Goal: Transaction & Acquisition: Purchase product/service

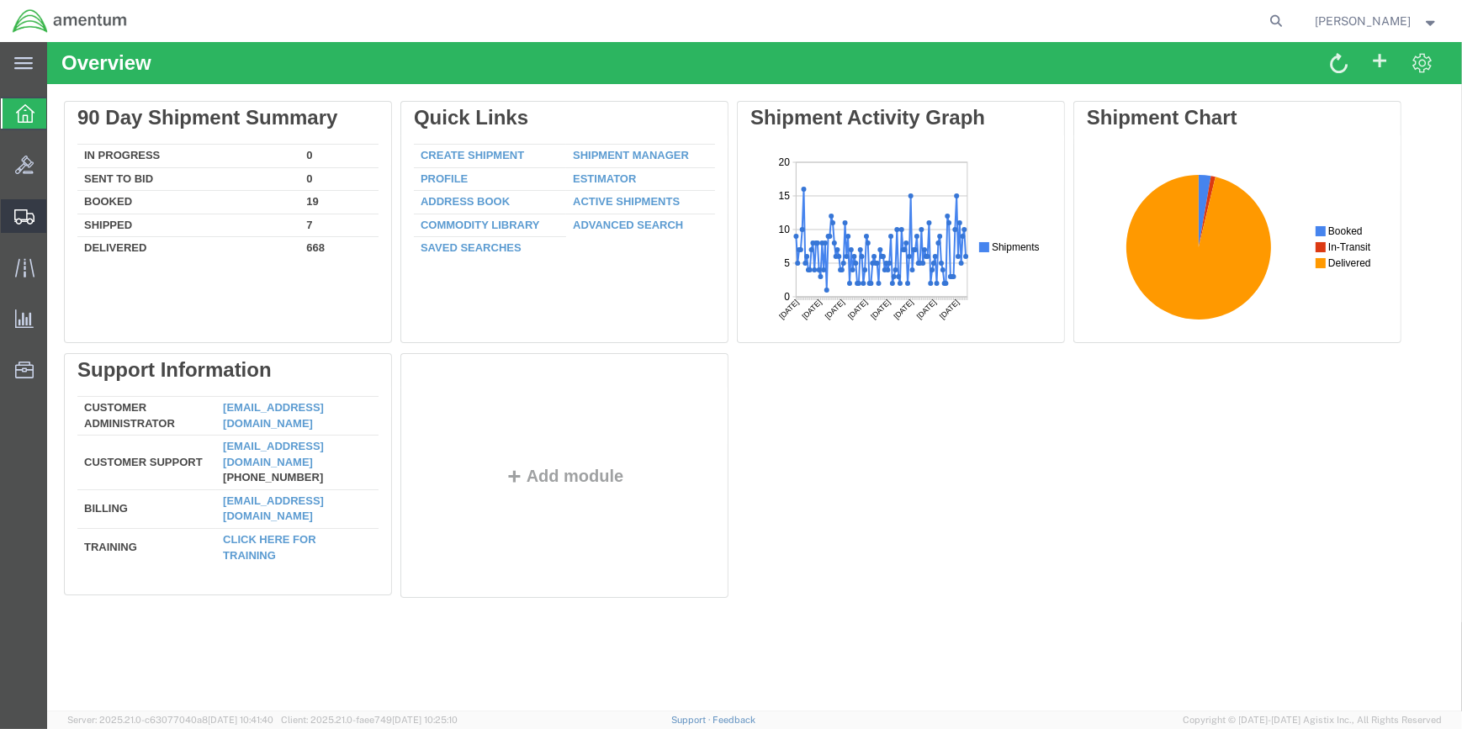
click at [0, 0] on span "Create Shipment" at bounding box center [0, 0] width 0 height 0
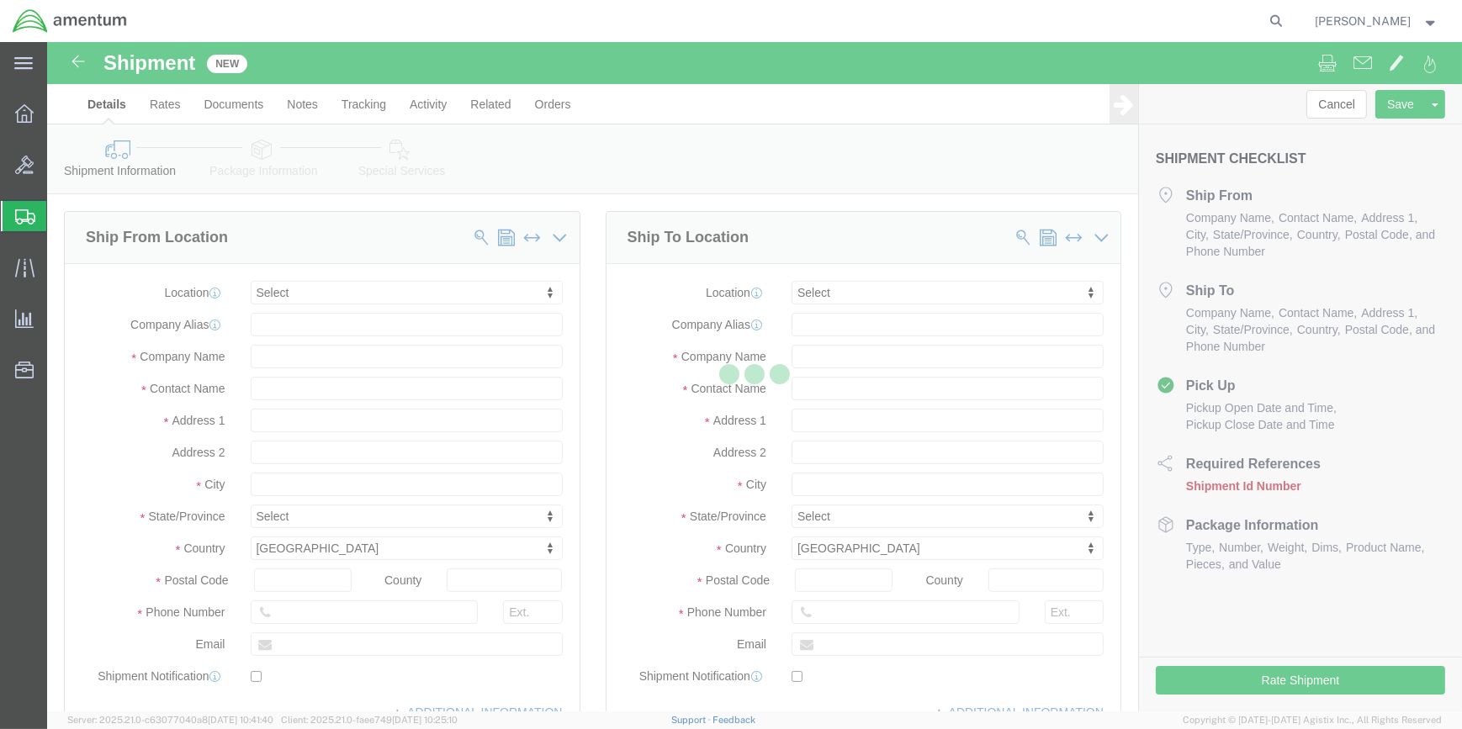
select select
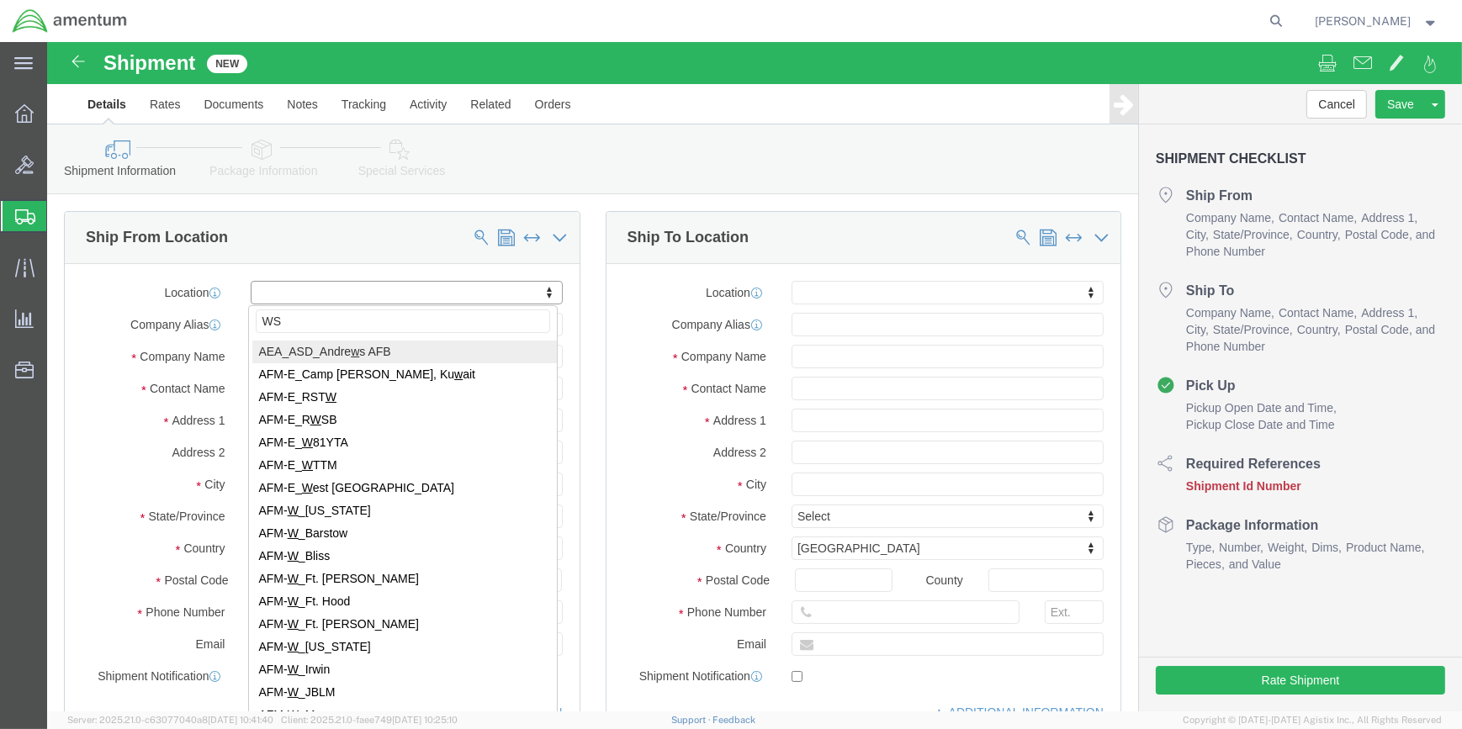
type input "WSA"
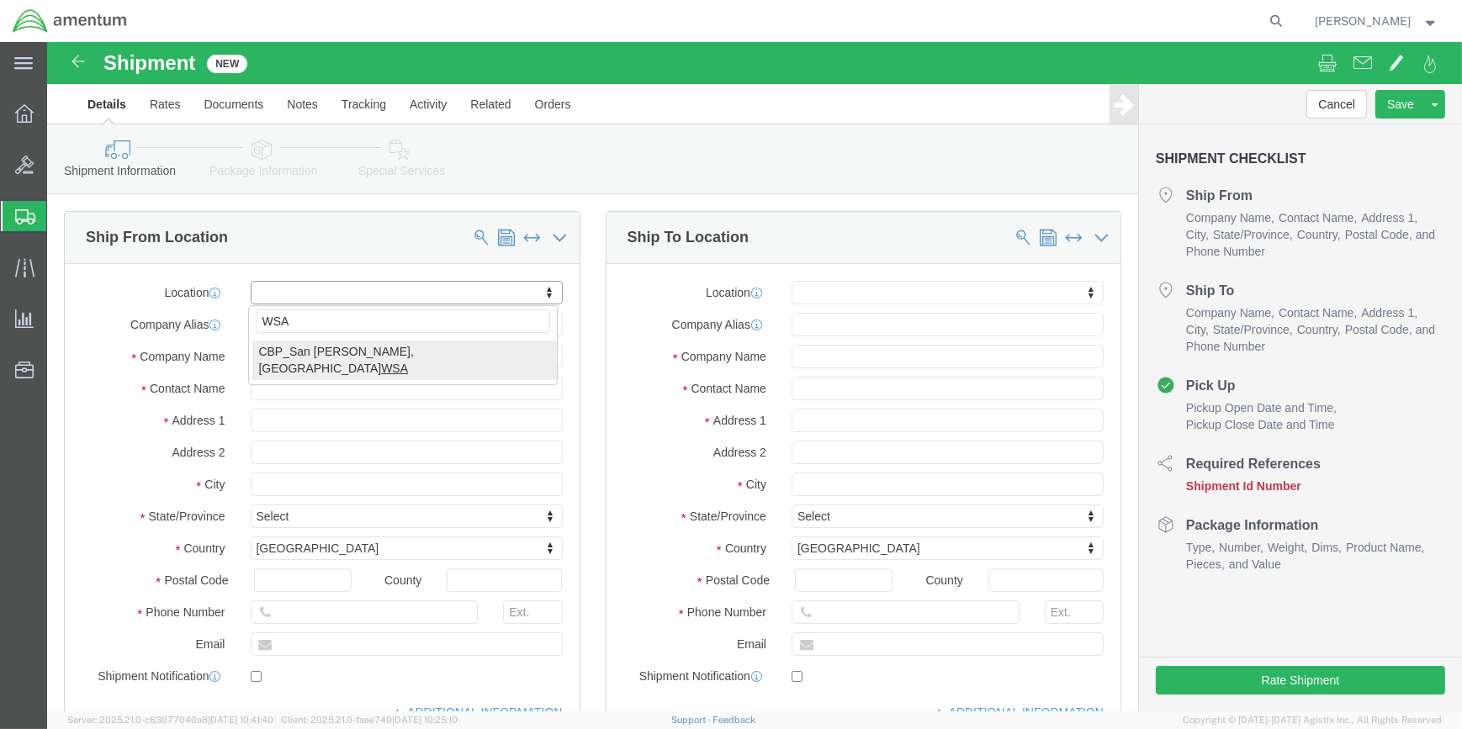
select select "49914"
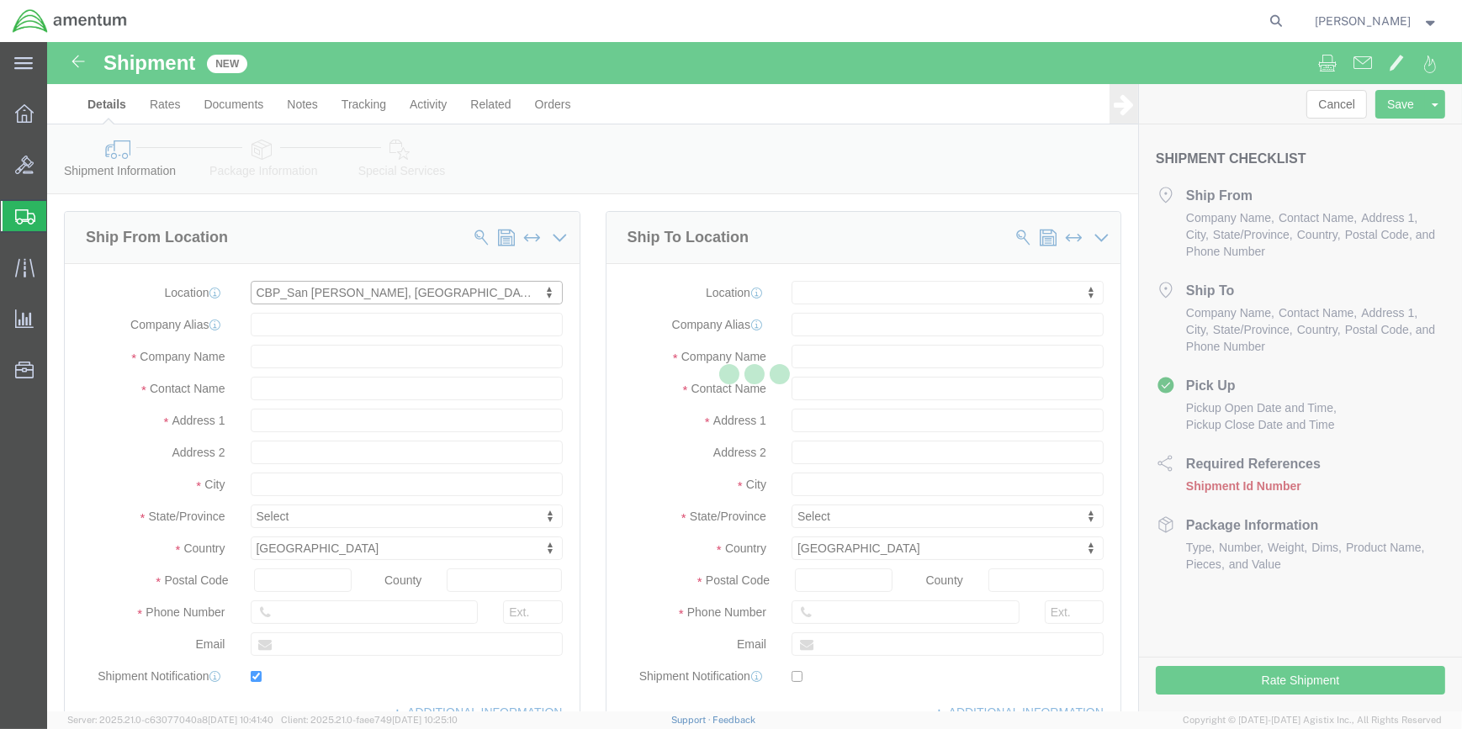
type input "[STREET_ADDRESS]"
type input "76904"
type input "[PHONE_NUMBER]"
type input "[PERSON_NAME][EMAIL_ADDRESS][PERSON_NAME][DOMAIN_NAME]"
checkbox input "true"
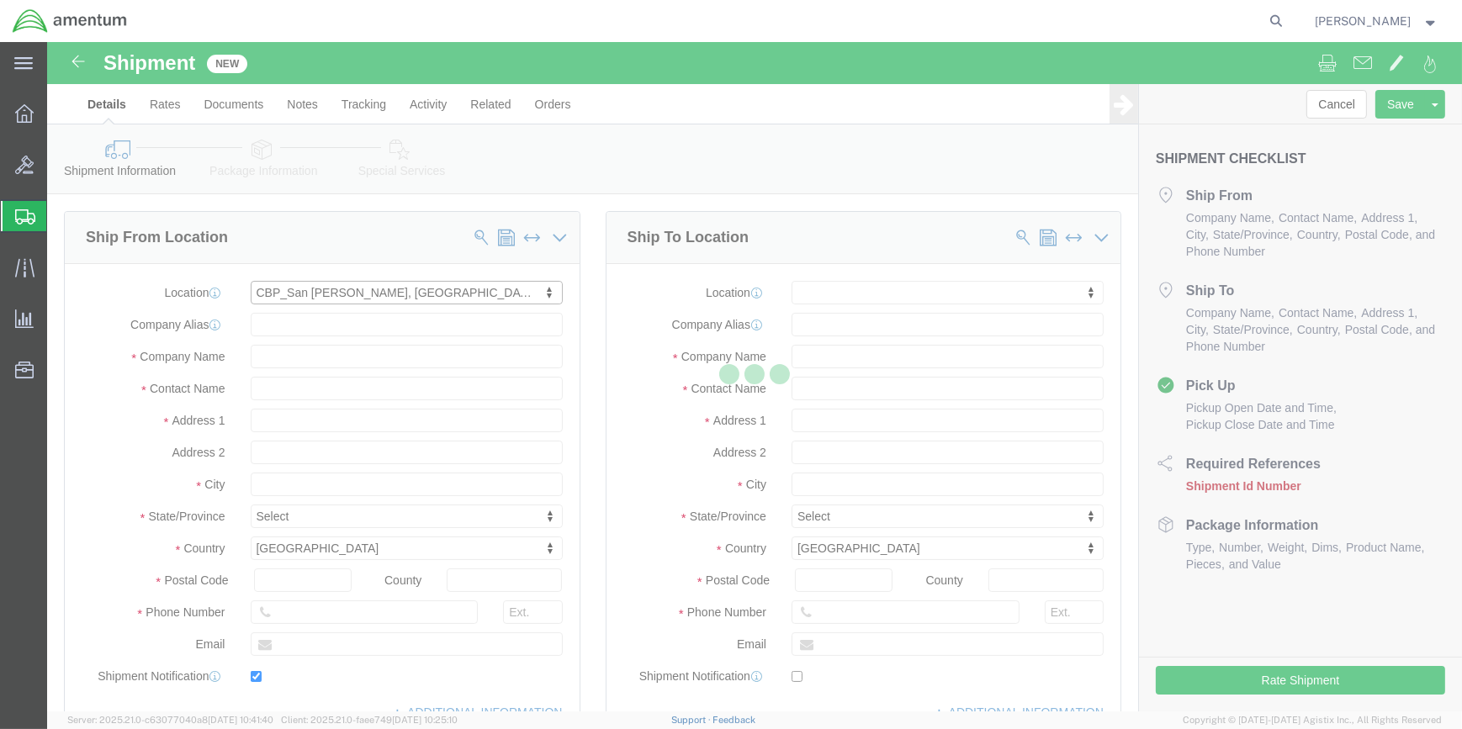
type input "Amentum Services, Inc"
type input "[PERSON_NAME]"
type input "San [PERSON_NAME]"
select select "[GEOGRAPHIC_DATA]"
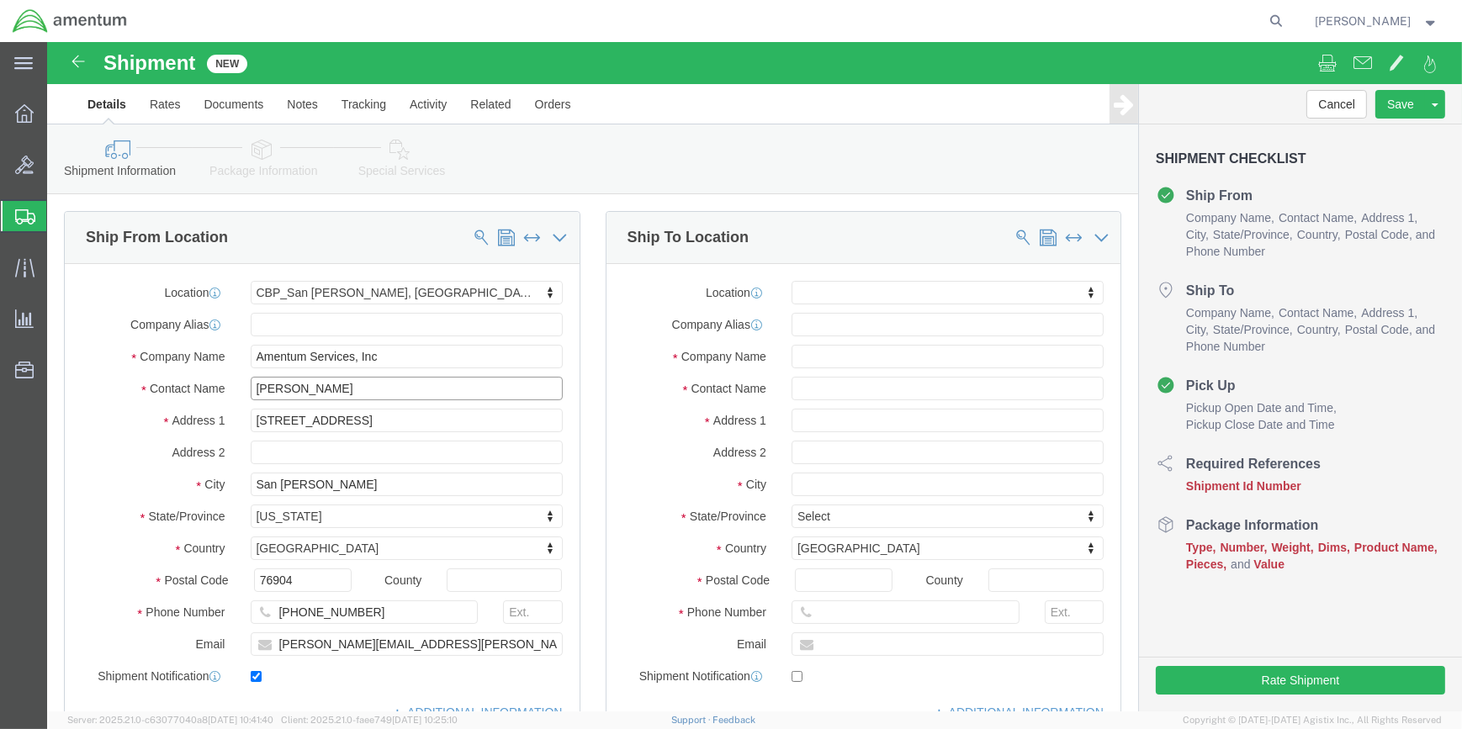
drag, startPoint x: 294, startPoint y: 353, endPoint x: 179, endPoint y: 339, distance: 115.3
click div "Contact Name [PERSON_NAME]"
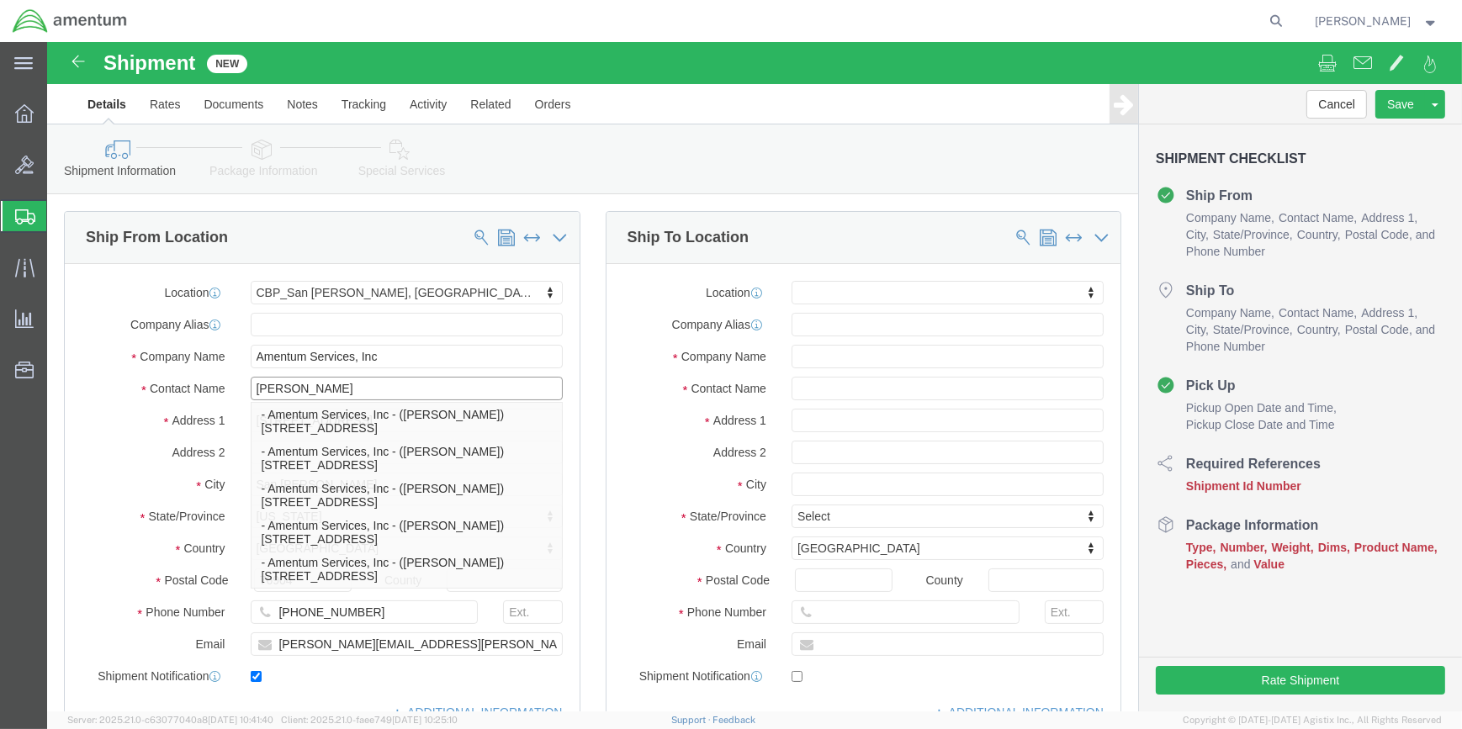
type input "[PERSON_NAME]"
click input "[PHONE_NUMBER]"
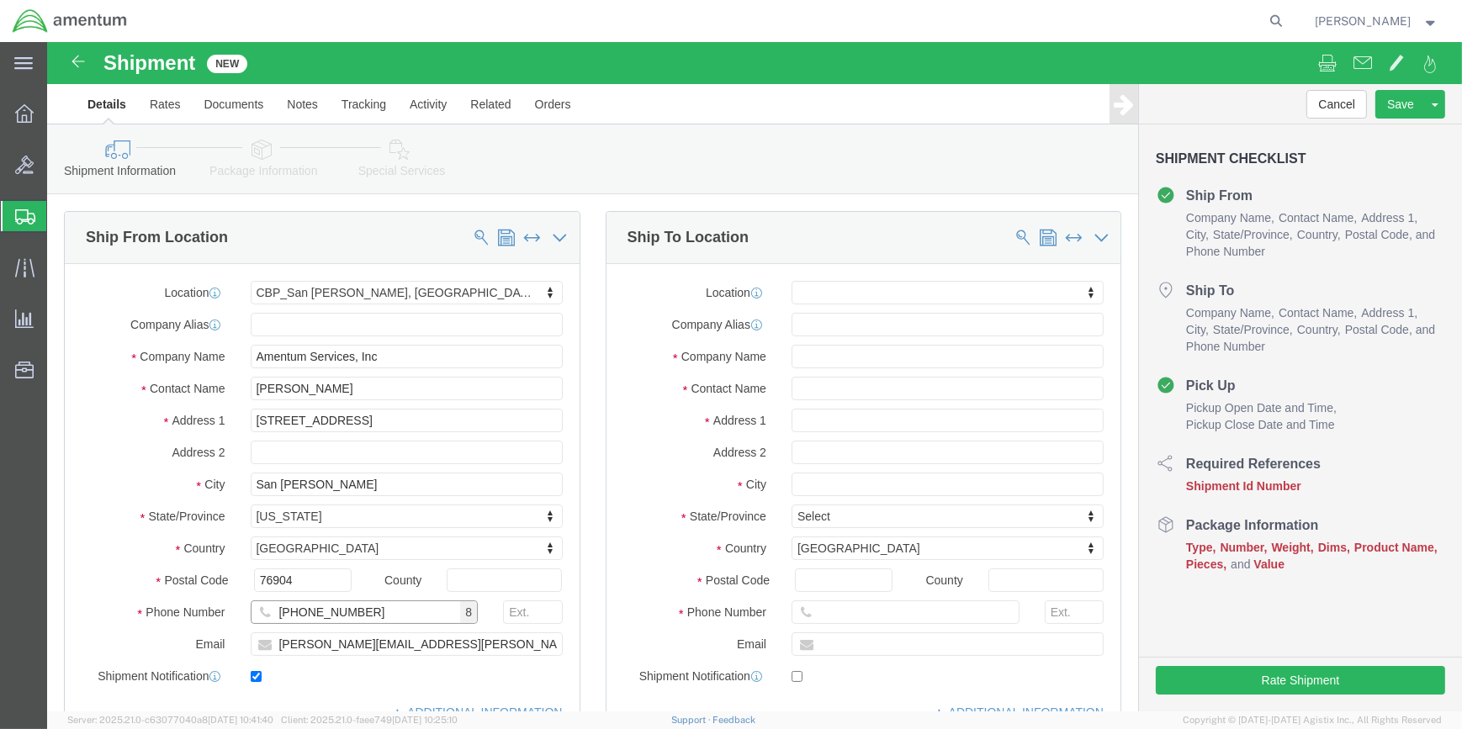
type input "[PHONE_NUMBER]"
drag, startPoint x: 306, startPoint y: 600, endPoint x: 214, endPoint y: 600, distance: 91.7
click div "[PERSON_NAME][EMAIL_ADDRESS][PERSON_NAME][DOMAIN_NAME]"
type input "[PERSON_NAME][EMAIL_ADDRESS][PERSON_NAME][DOMAIN_NAME]"
type input "A"
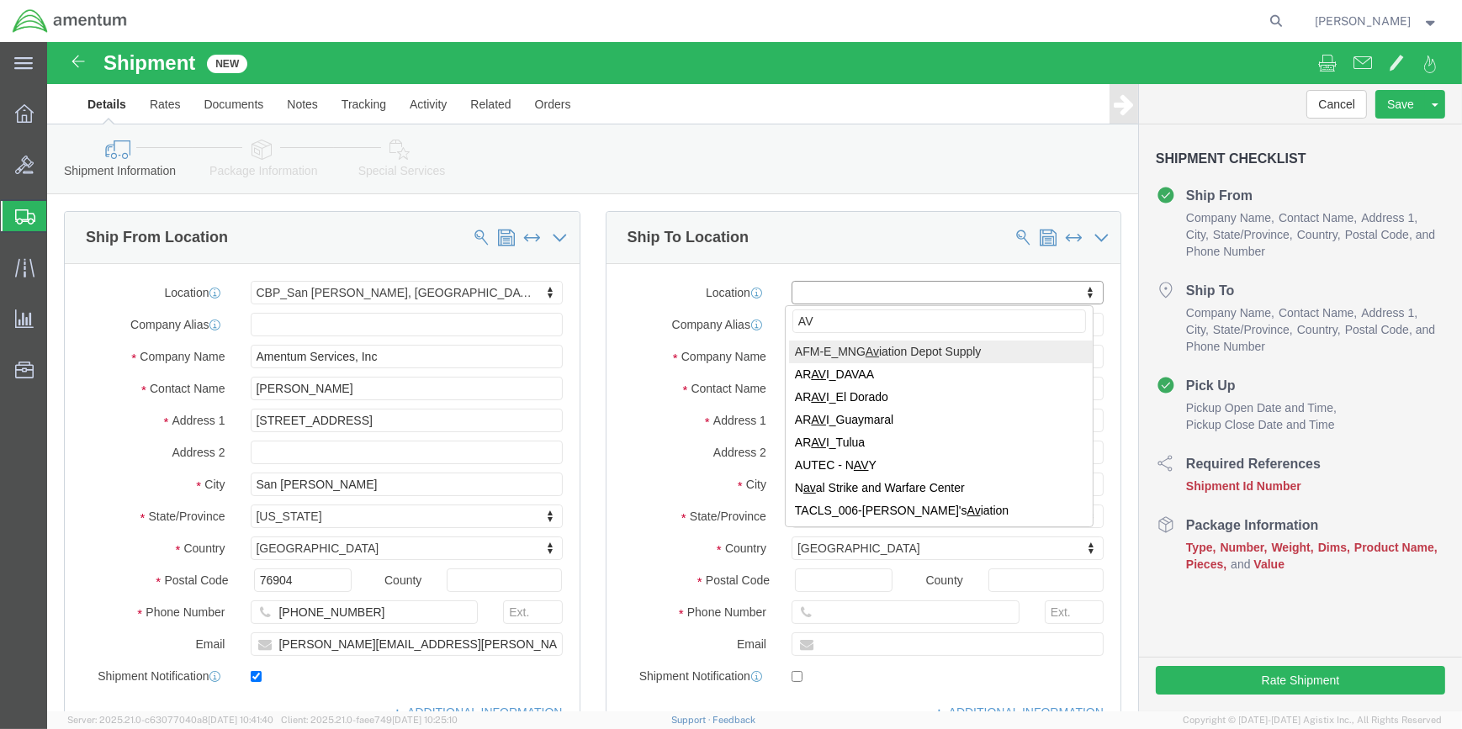
type input "A"
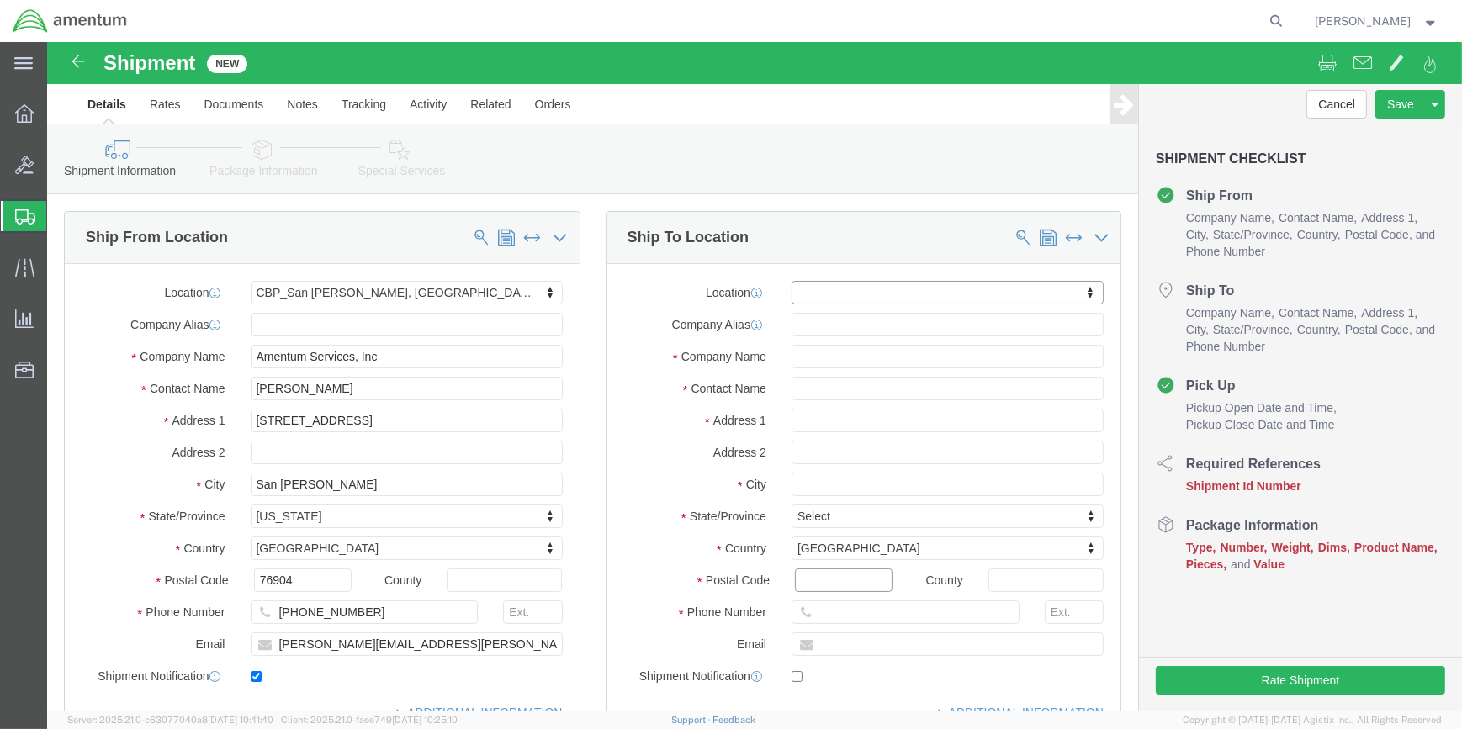
drag, startPoint x: 823, startPoint y: 537, endPoint x: 869, endPoint y: 537, distance: 46.3
click input "Postal Code"
type input "70062"
select select
drag, startPoint x: 814, startPoint y: 569, endPoint x: 903, endPoint y: 569, distance: 89.2
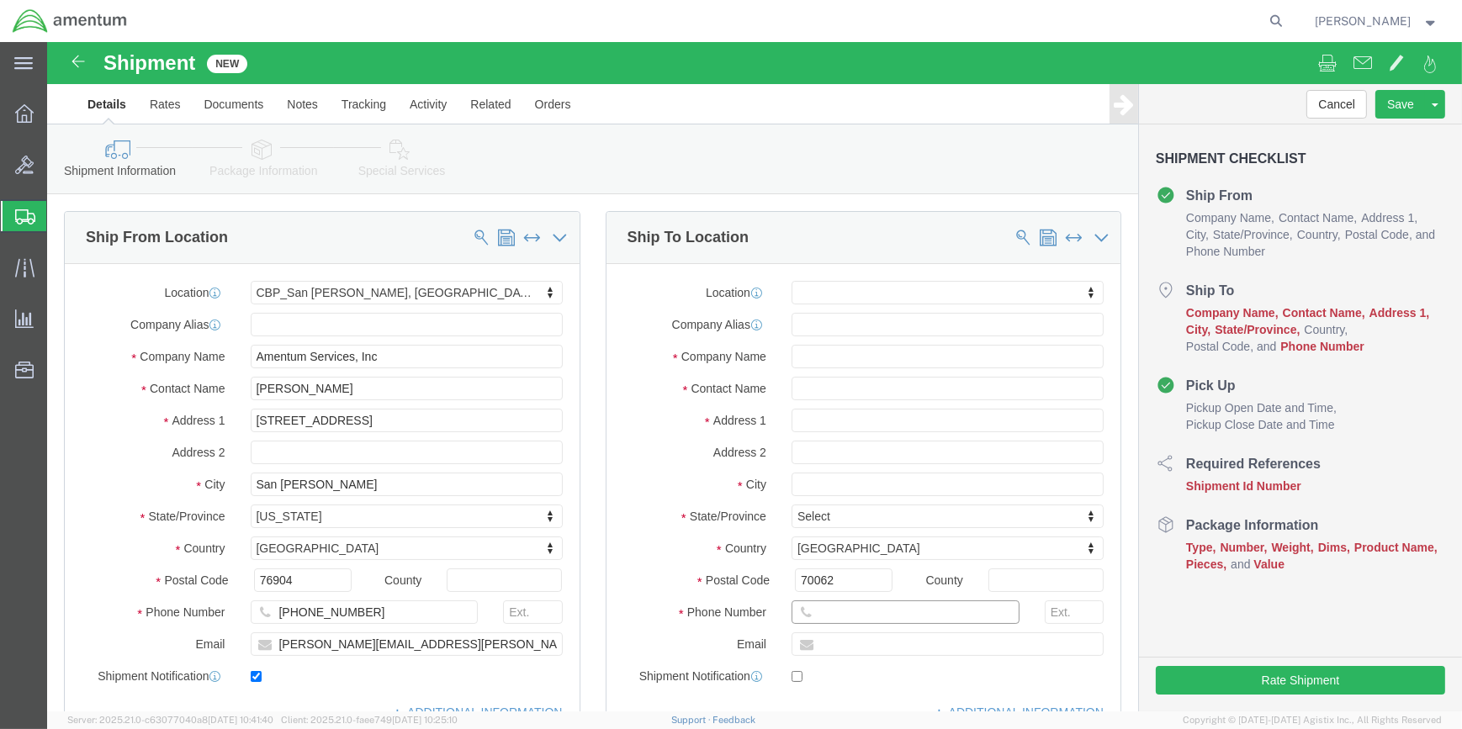
click input "text"
type input "[PHONE_NUMBER]"
click input "text"
type input "[GEOGRAPHIC_DATA][PERSON_NAME]"
select select
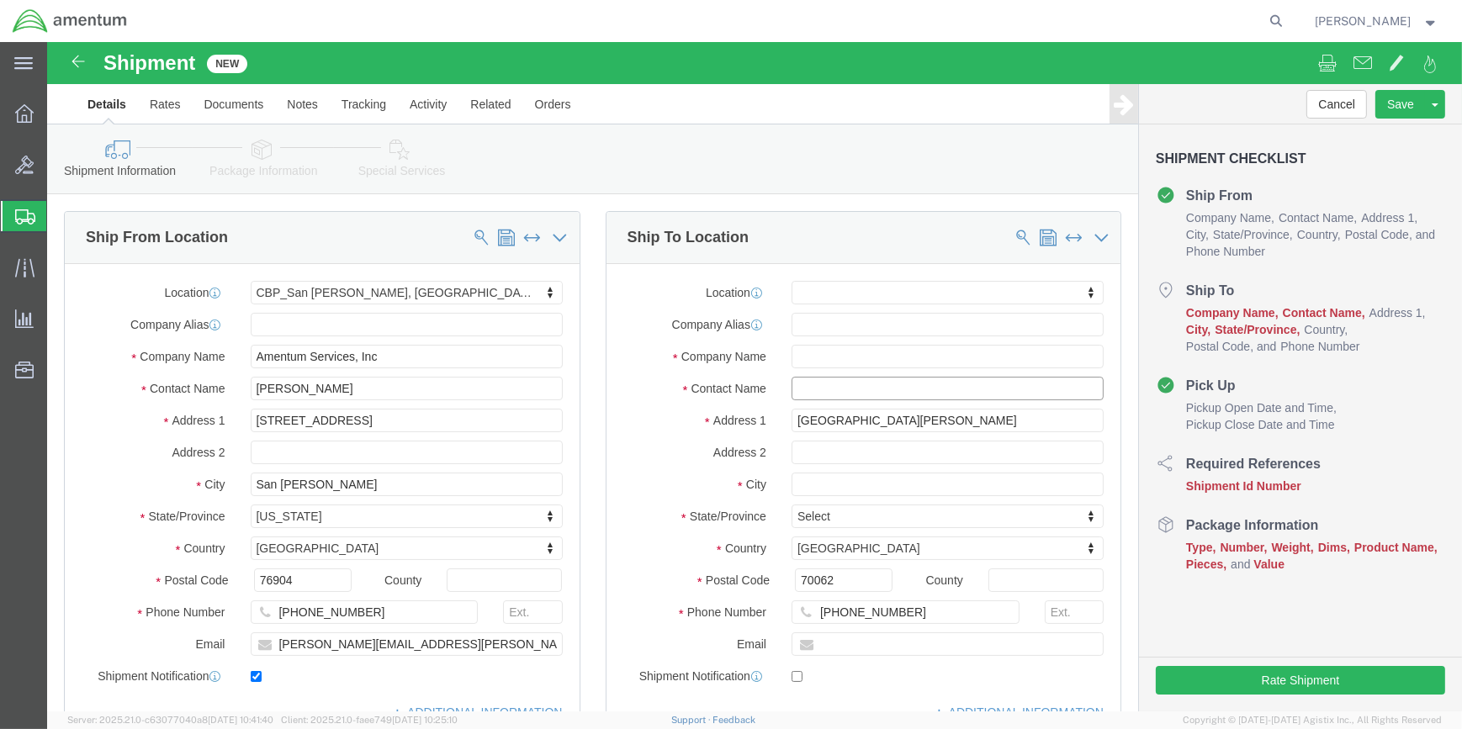
drag, startPoint x: 785, startPoint y: 345, endPoint x: 861, endPoint y: 350, distance: 76.7
click input "text"
type input "RECEIVING, OIL SAMPLE 614TC"
click input "text"
drag, startPoint x: 843, startPoint y: 309, endPoint x: 853, endPoint y: 309, distance: 10.1
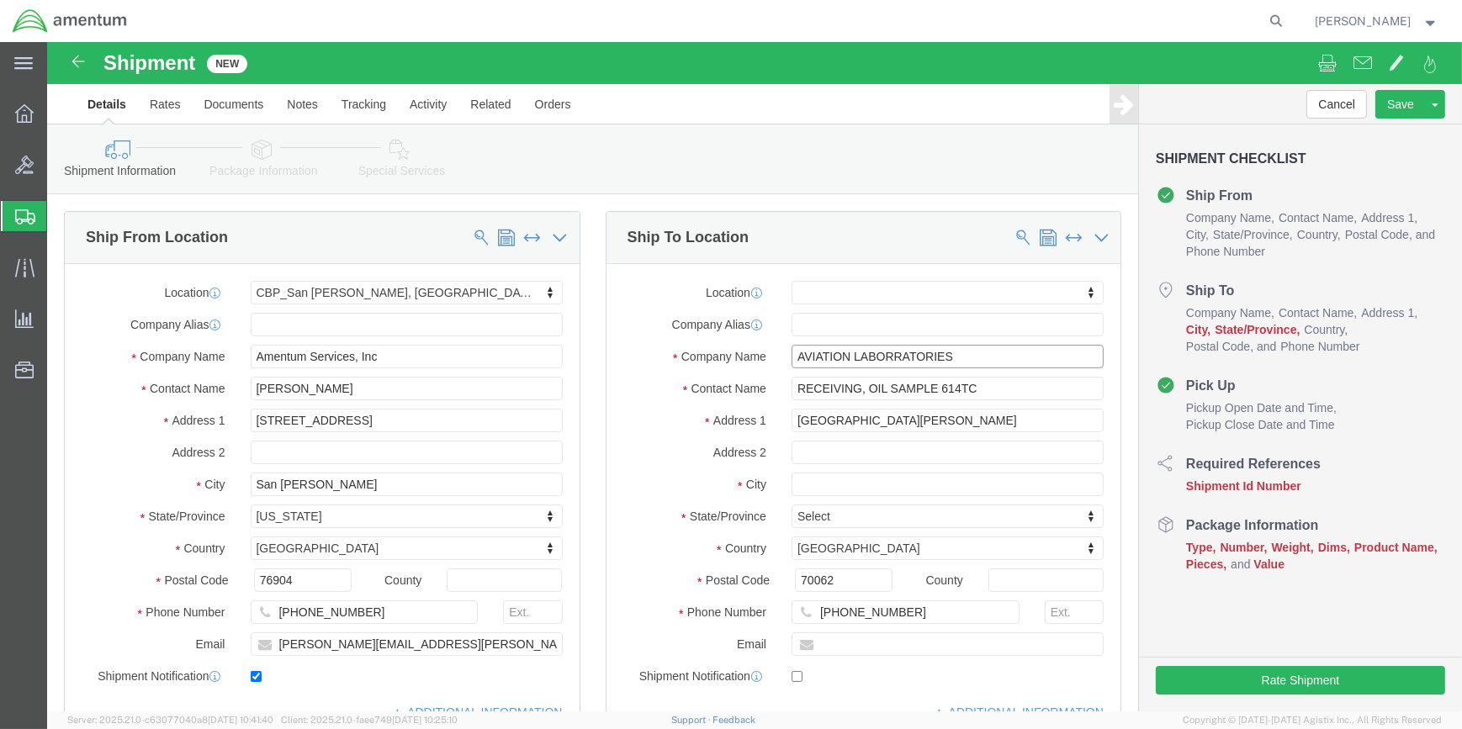
click input "AVIATION LABORRATORIES"
type input "AVIATION LABORATORIES"
click input "AVIATION LABORATORIES"
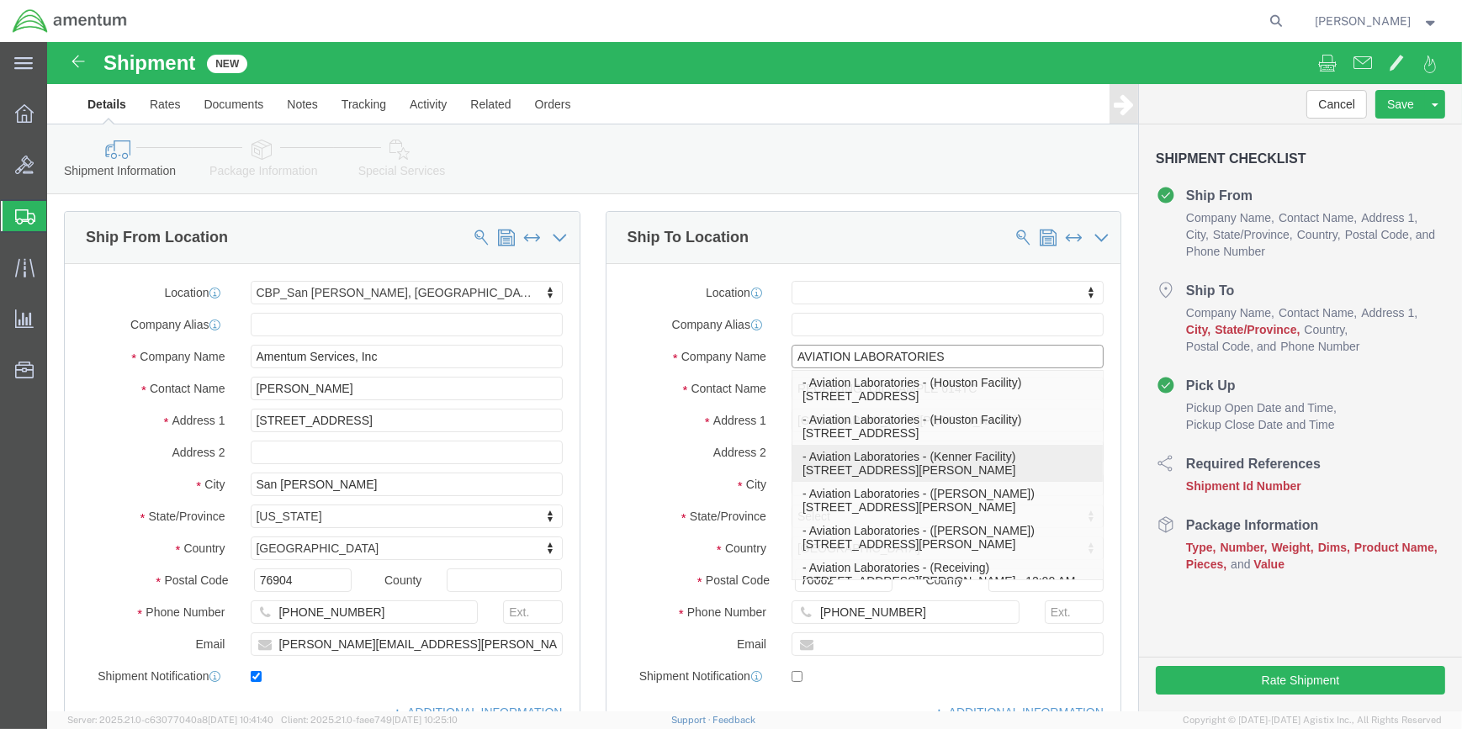
click p "- Aviation Laboratories - (Kenner Facility) [STREET_ADDRESS][PERSON_NAME]"
select select
type input "[STREET_ADDRESS][PERSON_NAME]"
type input "[PHONE_NUMBER]"
type input "Aviation Laboratories"
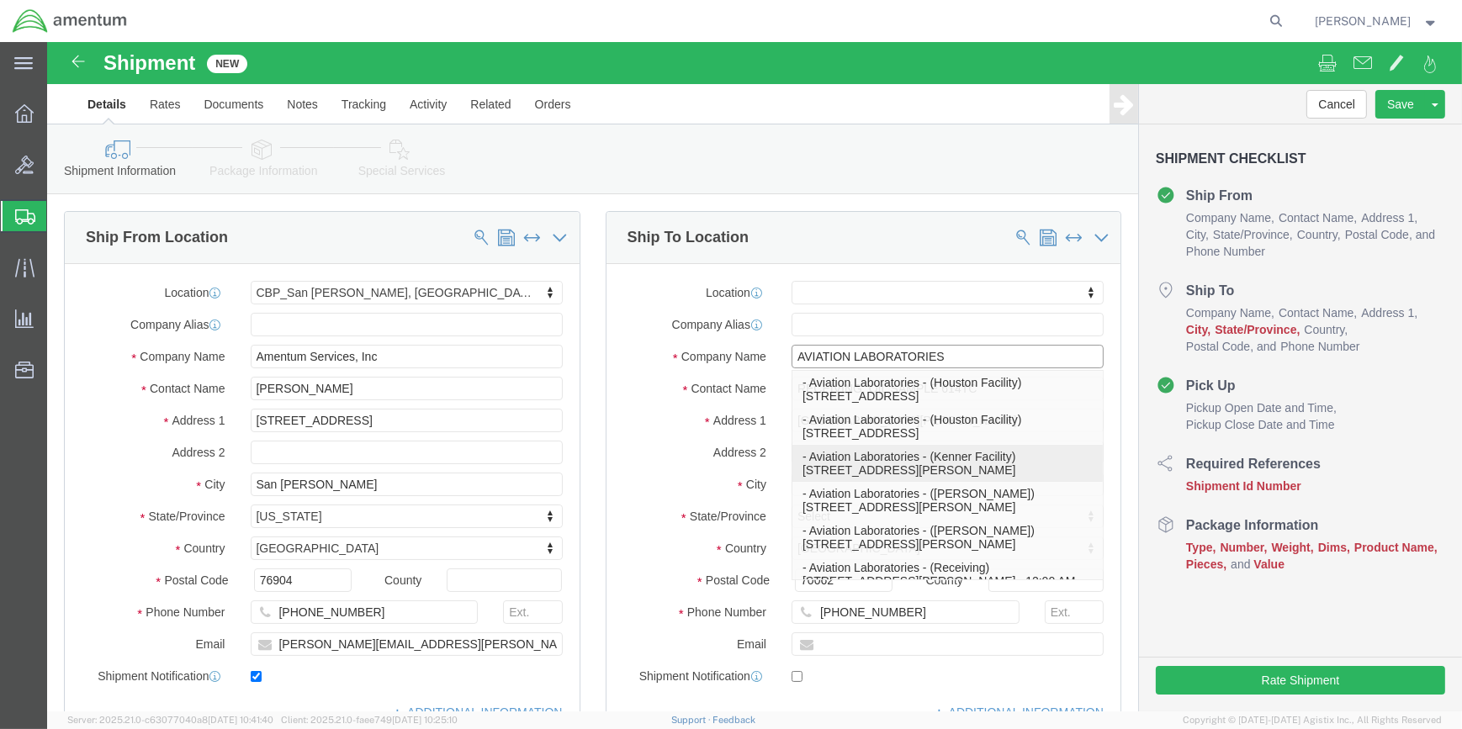
type input "Kenner Facility"
type input "Kenner"
select select "LA"
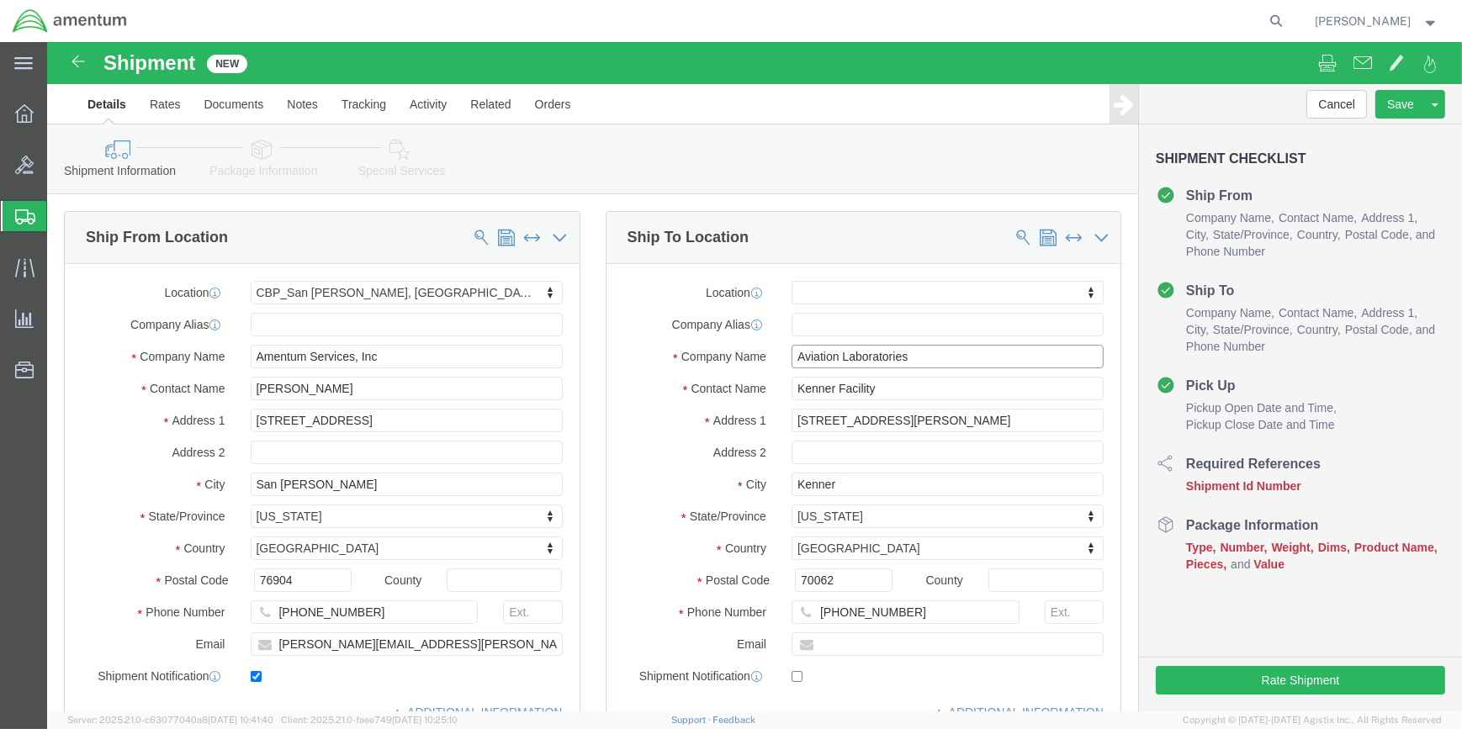
type input "Aviation Laboratories"
drag, startPoint x: 743, startPoint y: 342, endPoint x: 937, endPoint y: 347, distance: 193.5
click input "Kenner Facility"
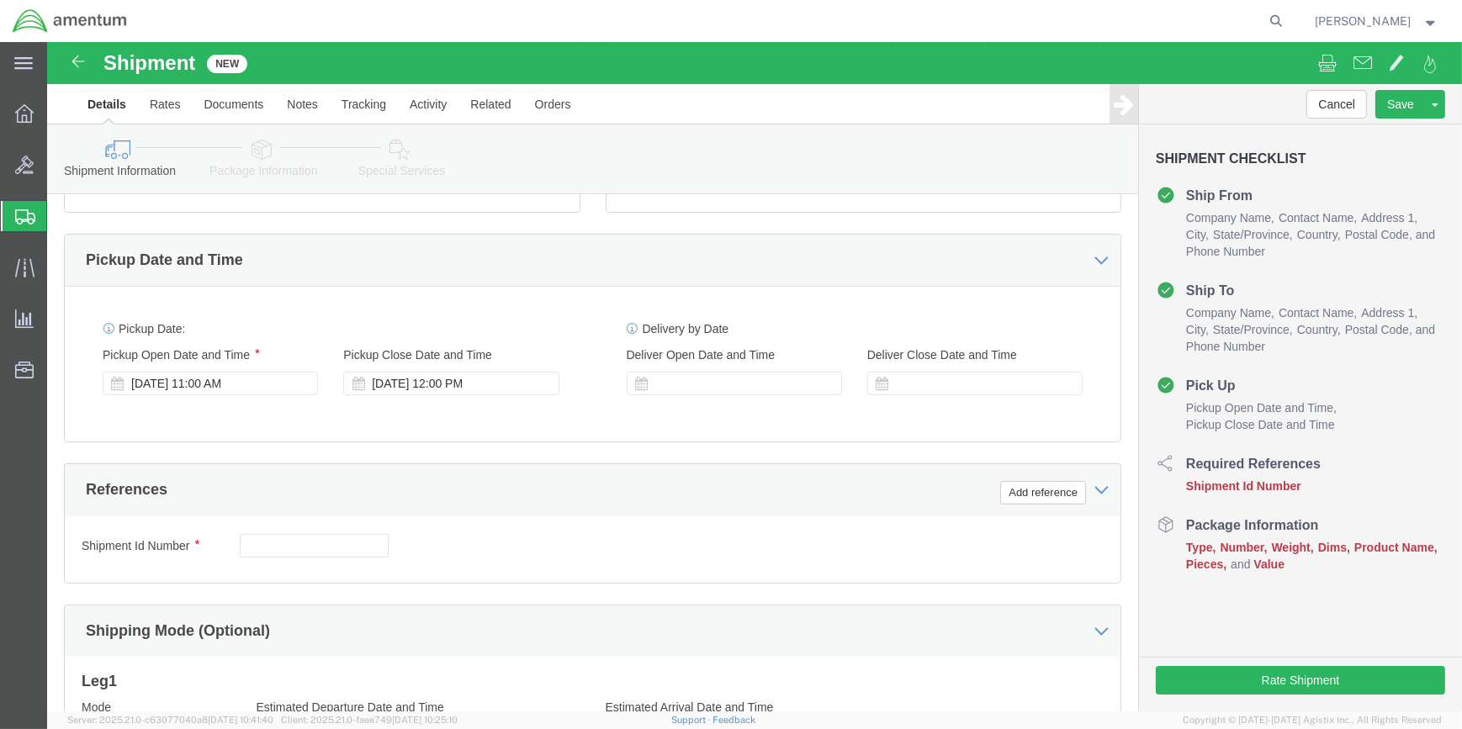
scroll to position [611, 0]
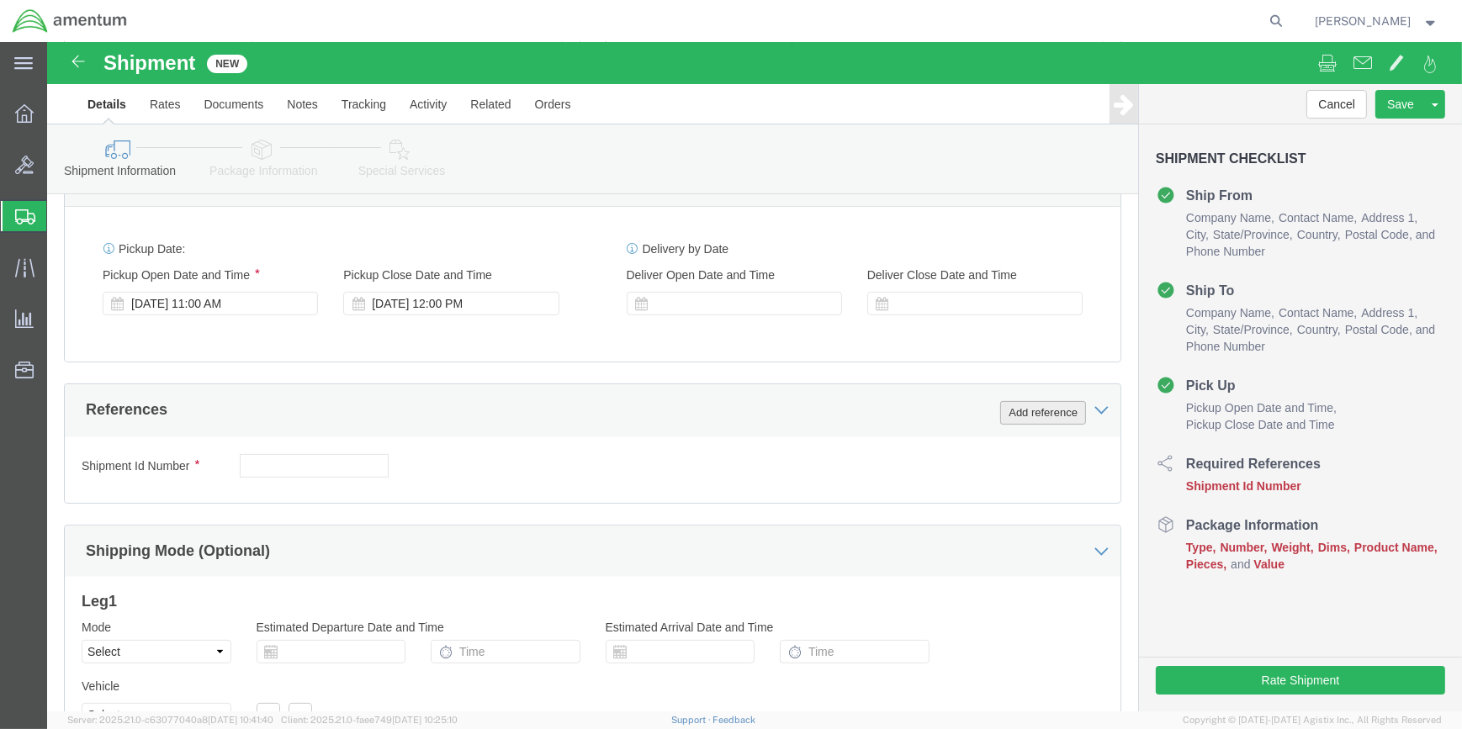
type input "RECEIVING, OIL SAMPLES 614TC"
drag, startPoint x: 982, startPoint y: 367, endPoint x: 828, endPoint y: 370, distance: 154.8
click button "Add reference"
click select "Select Account Type Activity ID Airline Appointment Number ASN Batch Request # …"
drag, startPoint x: 836, startPoint y: 390, endPoint x: 778, endPoint y: 353, distance: 68.8
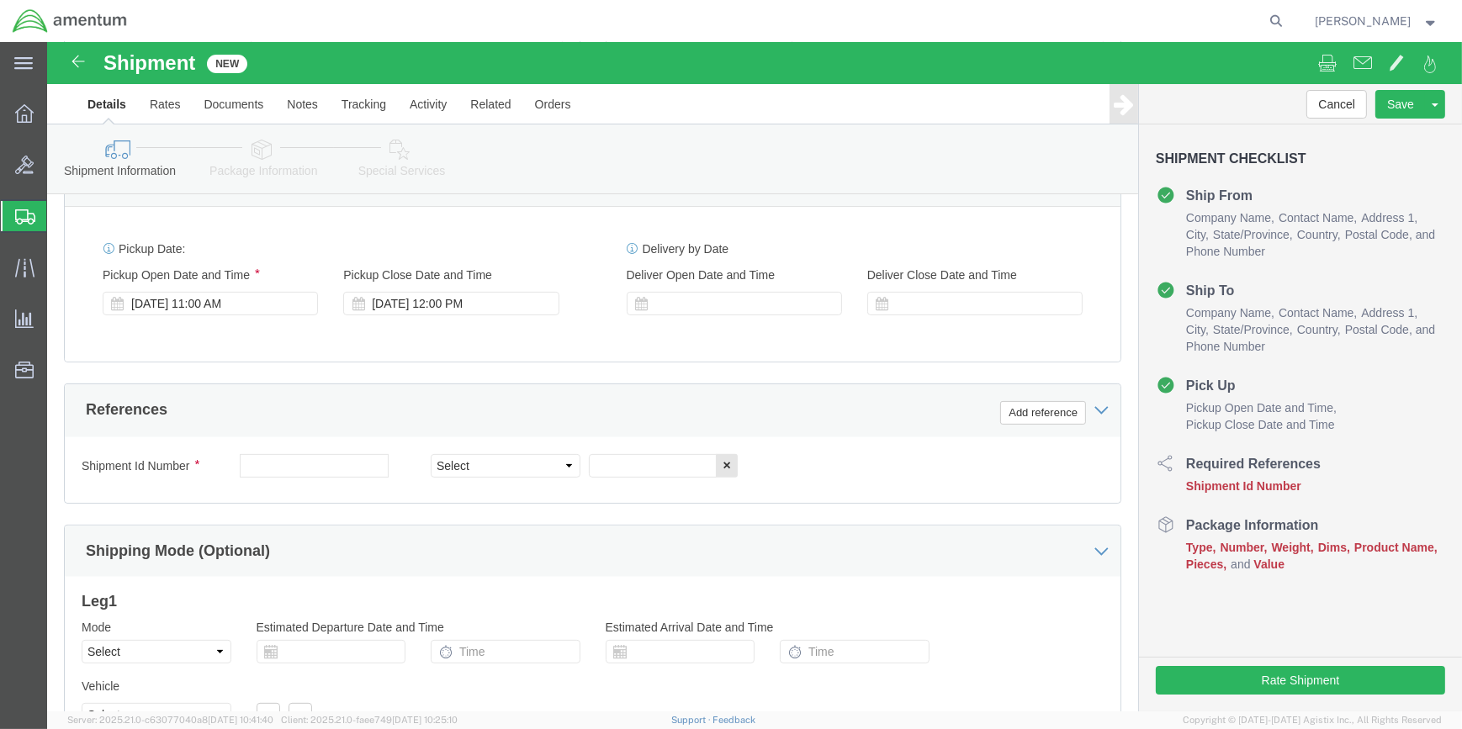
click div "References Add reference"
drag, startPoint x: 991, startPoint y: 369, endPoint x: 881, endPoint y: 378, distance: 110.6
click button "Add reference"
drag, startPoint x: 861, startPoint y: 419, endPoint x: 833, endPoint y: 420, distance: 28.6
click select "Select Account Type Activity ID Airline Appointment Number ASN Batch Request # …"
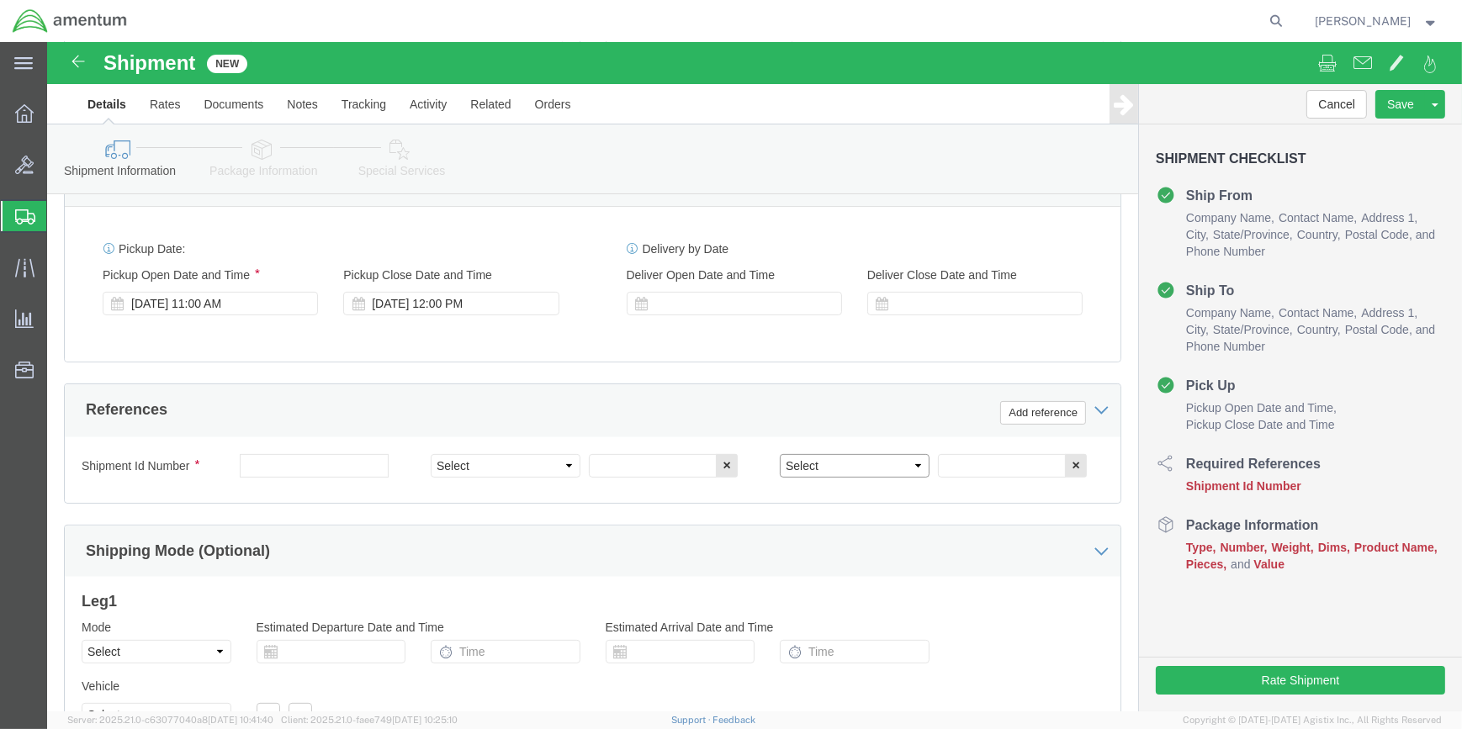
select select "DEPT"
click select "Select Account Type Activity ID Airline Appointment Number ASN Batch Request # …"
click button "Add reference"
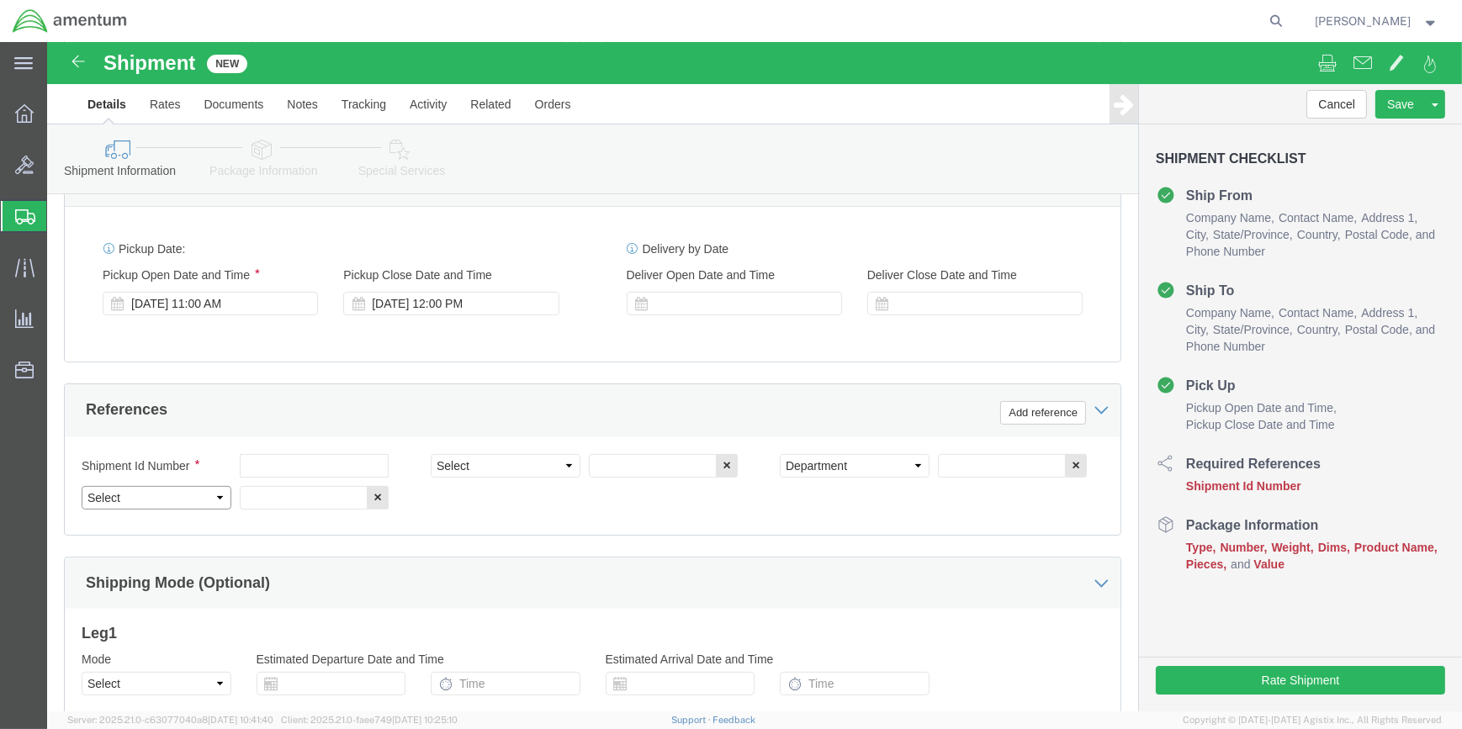
drag, startPoint x: 167, startPoint y: 452, endPoint x: 171, endPoint y: 445, distance: 8.7
click select "Select Account Type Activity ID Airline Appointment Number ASN Batch Request # …"
select select "PROJNUM"
click select "Select Account Type Activity ID Airline Appointment Number ASN Batch Request # …"
drag, startPoint x: 249, startPoint y: 456, endPoint x: 363, endPoint y: 457, distance: 114.4
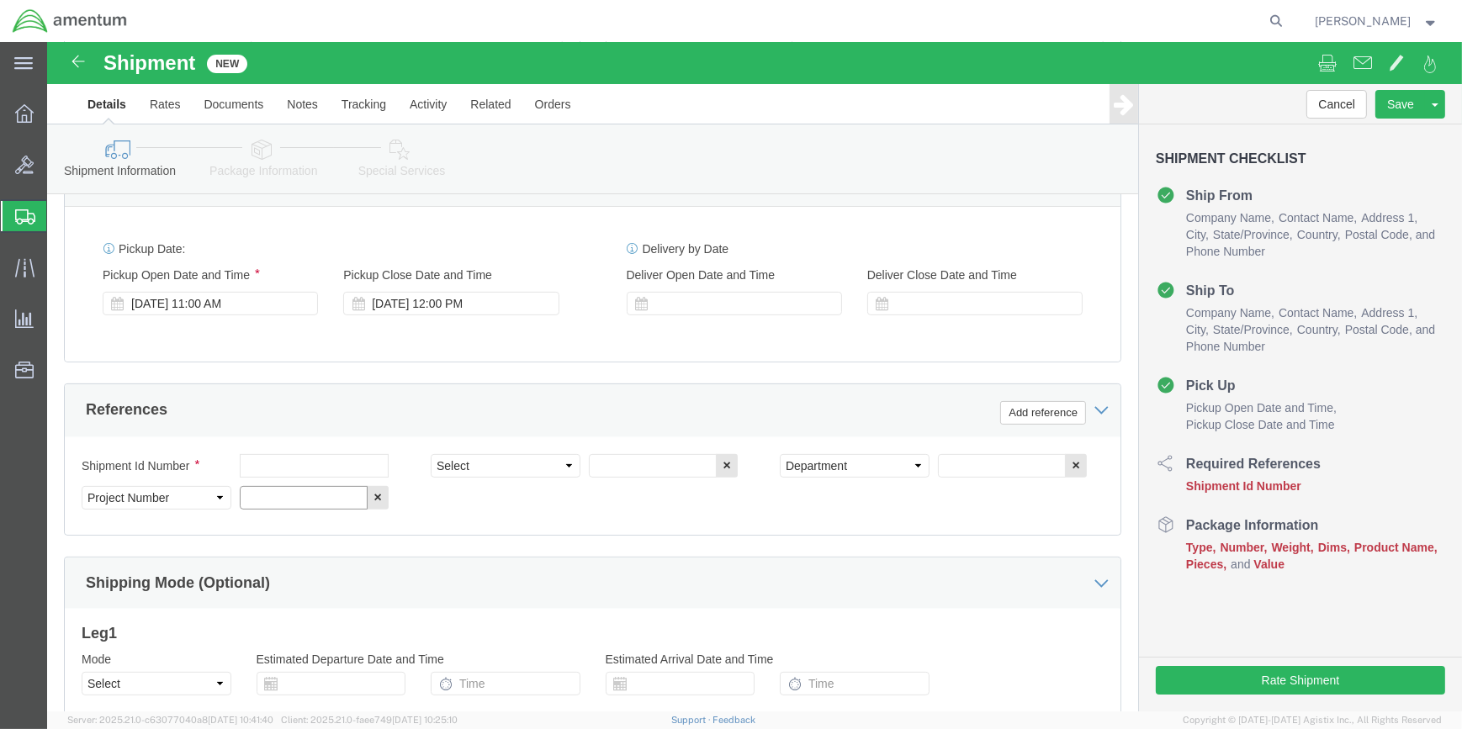
click input "text"
type input "6118.04.03.2219.000.WSA.0000"
click select "Select Account Type Activity ID Airline Appointment Number ASN Batch Request # …"
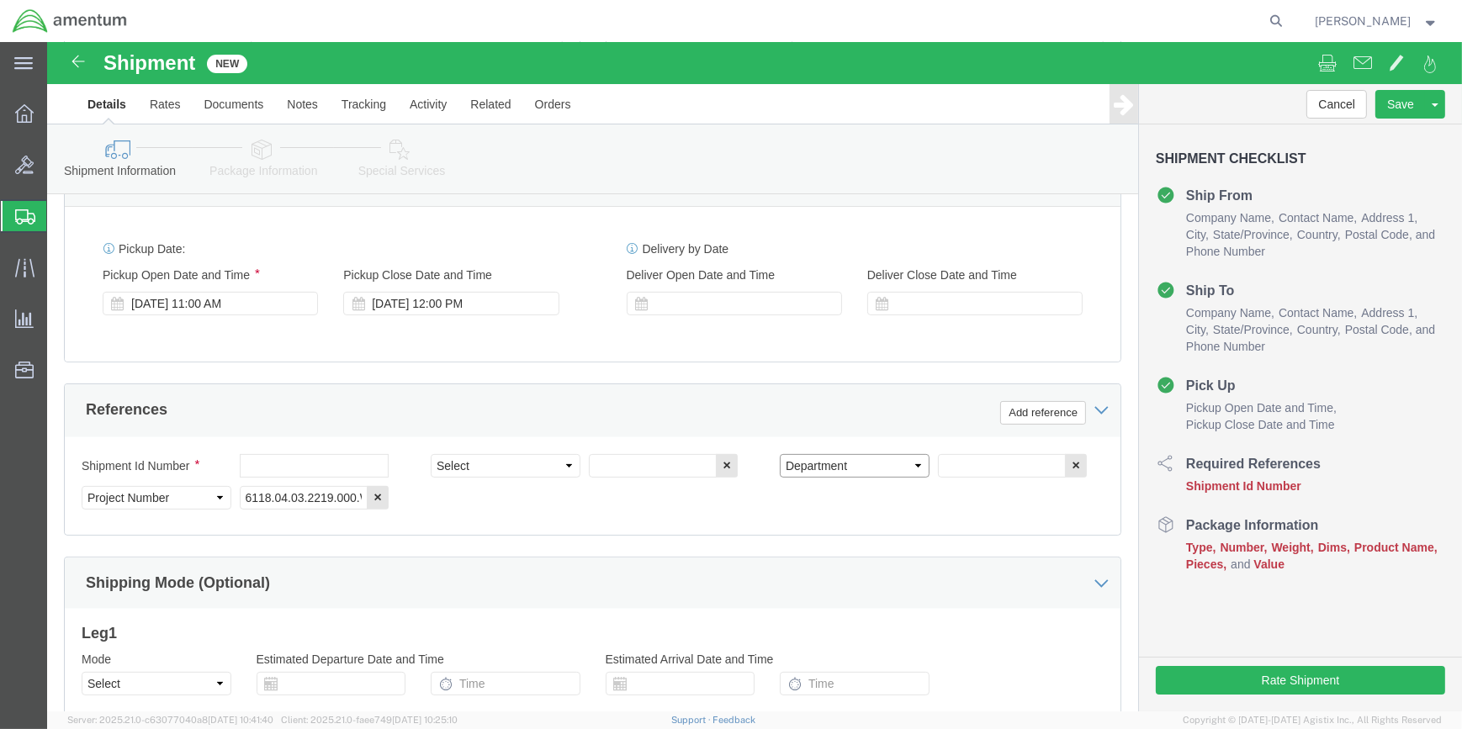
click select "Select Account Type Activity ID Airline Appointment Number ASN Batch Request # …"
click input "text"
type input "CBP"
click select "Select Account Type Activity ID Airline Appointment Number ASN Batch Request # …"
select select "CUSTREF"
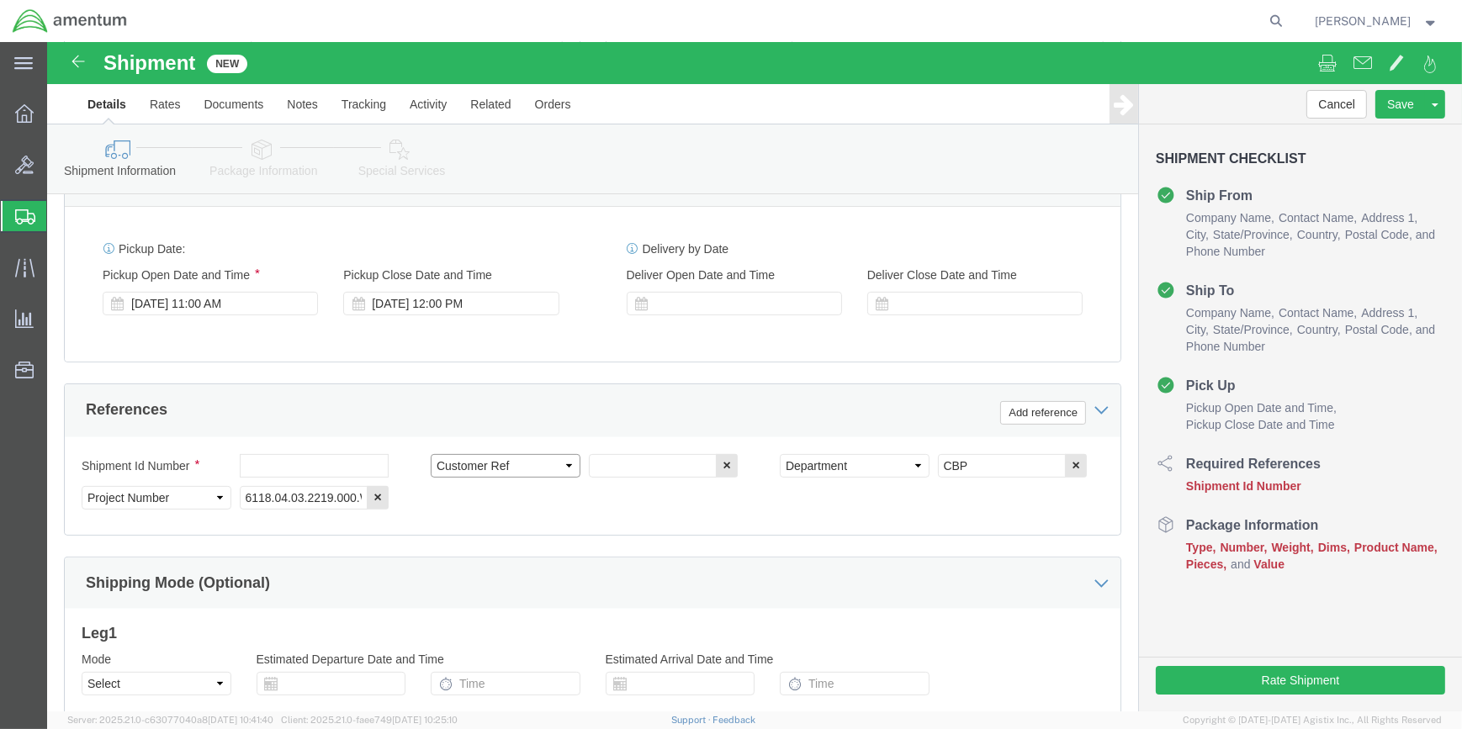
click select "Select Account Type Activity ID Airline Appointment Number ASN Batch Request # …"
click input "text"
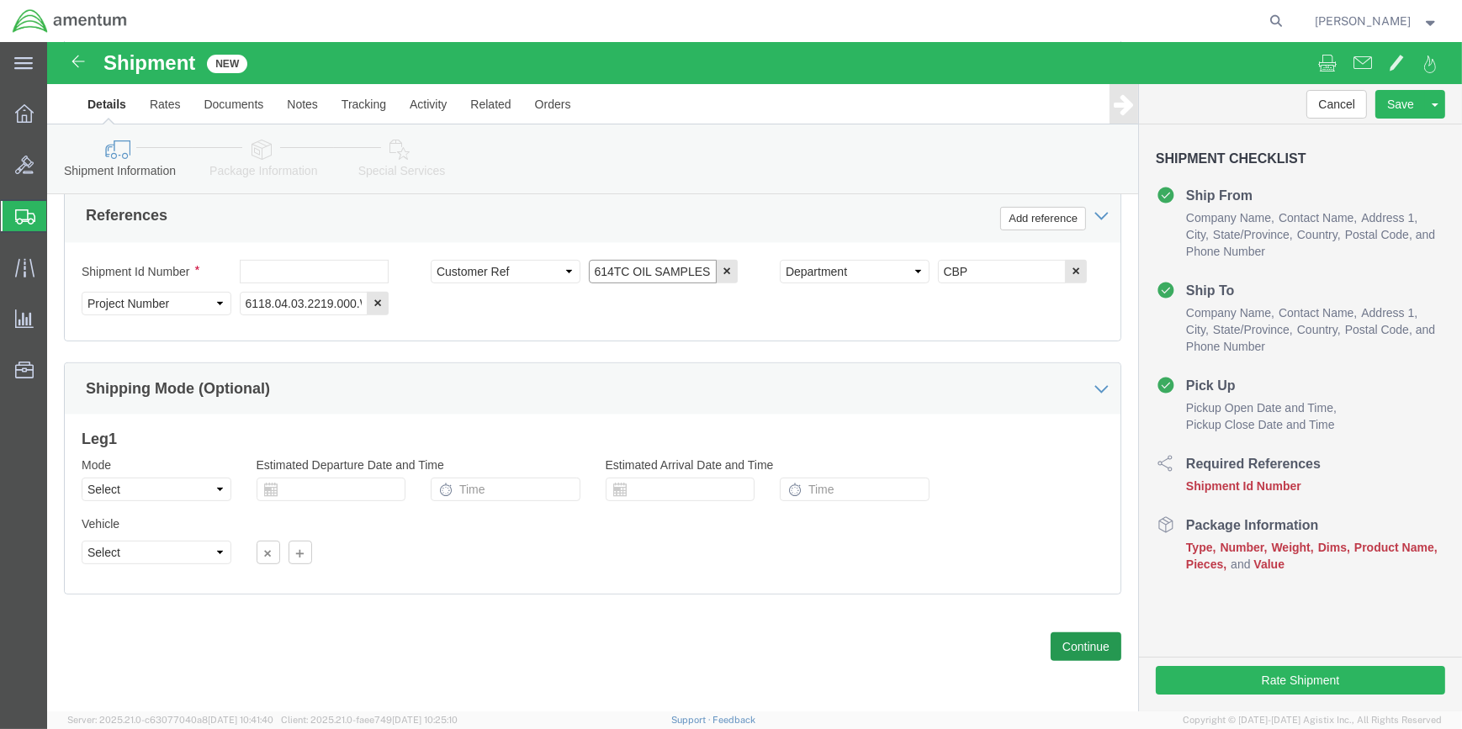
type input "614TC OIL SAMPLES"
click button "Continue"
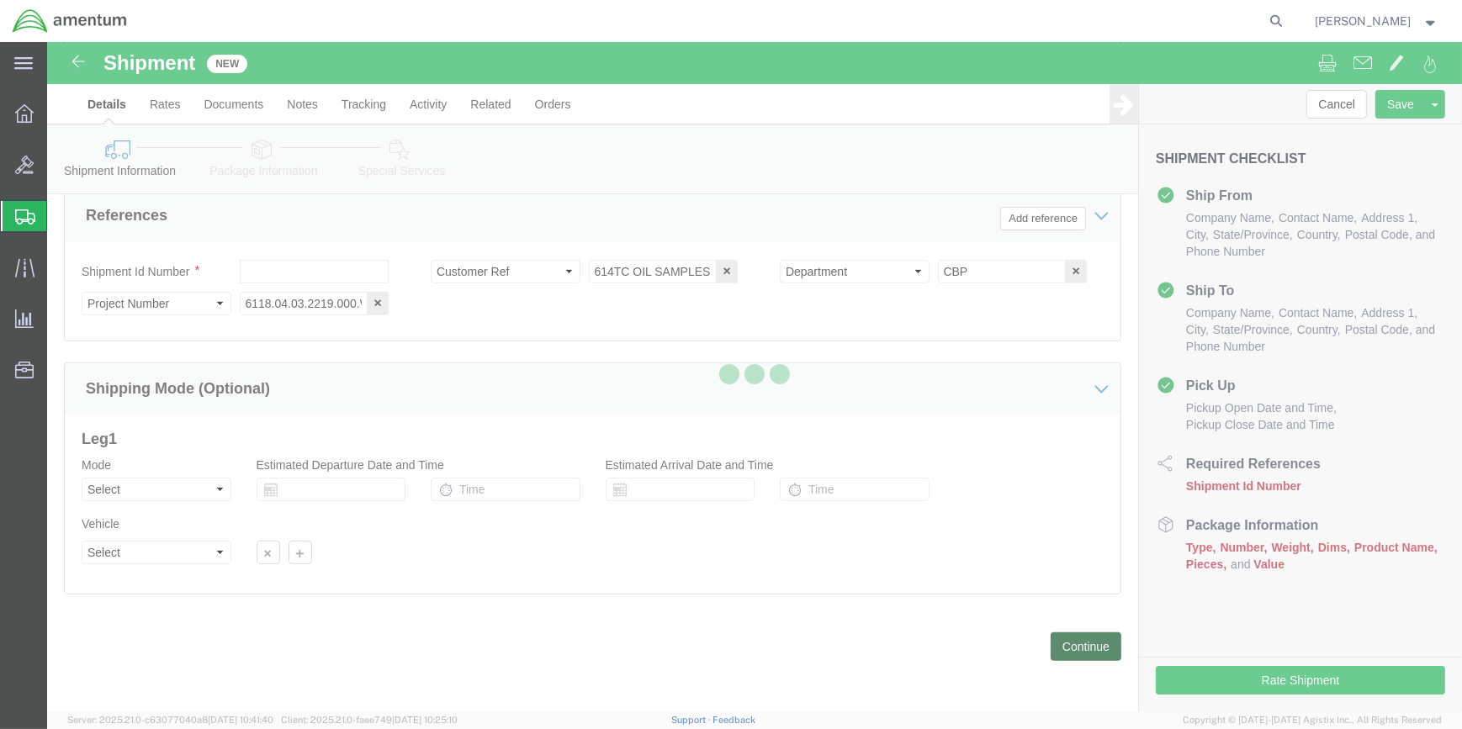
scroll to position [0, 0]
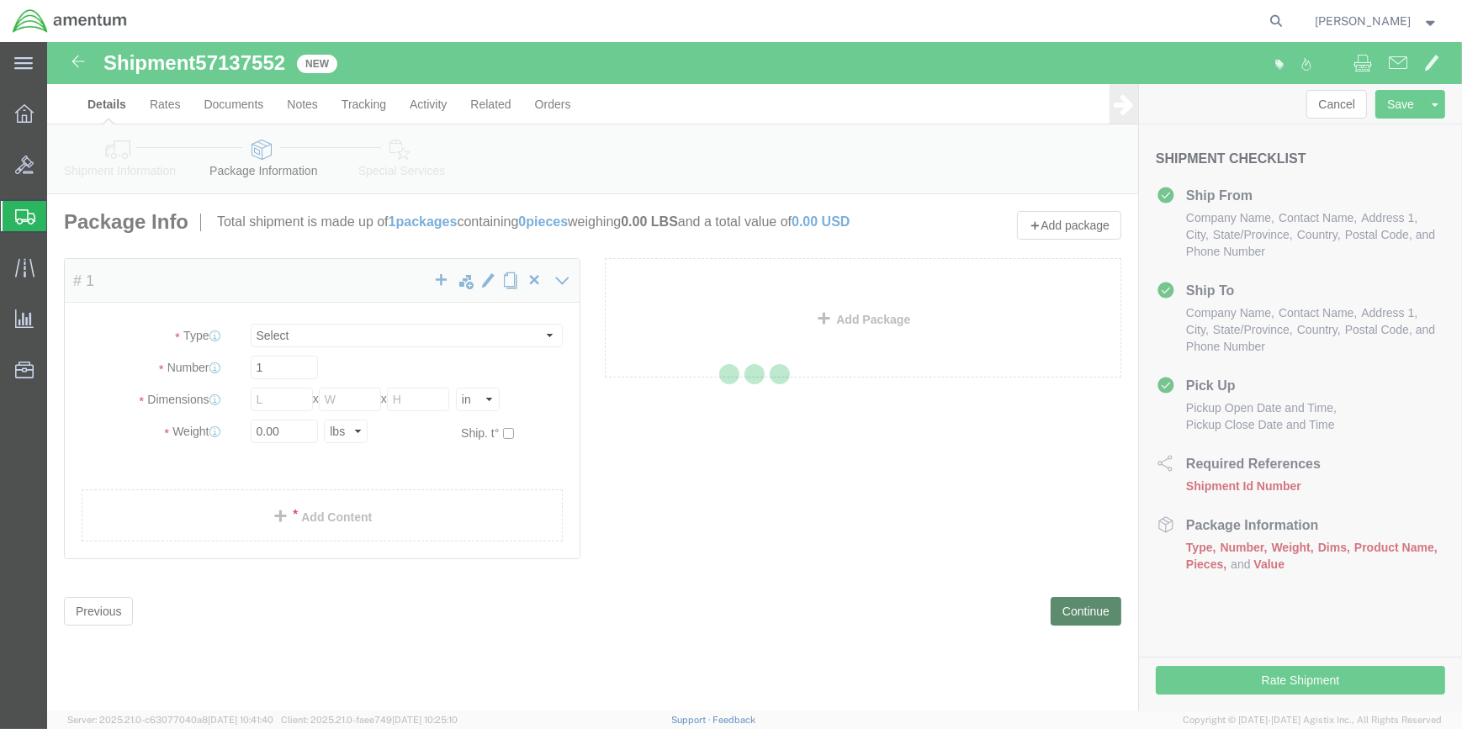
select select "CBOX"
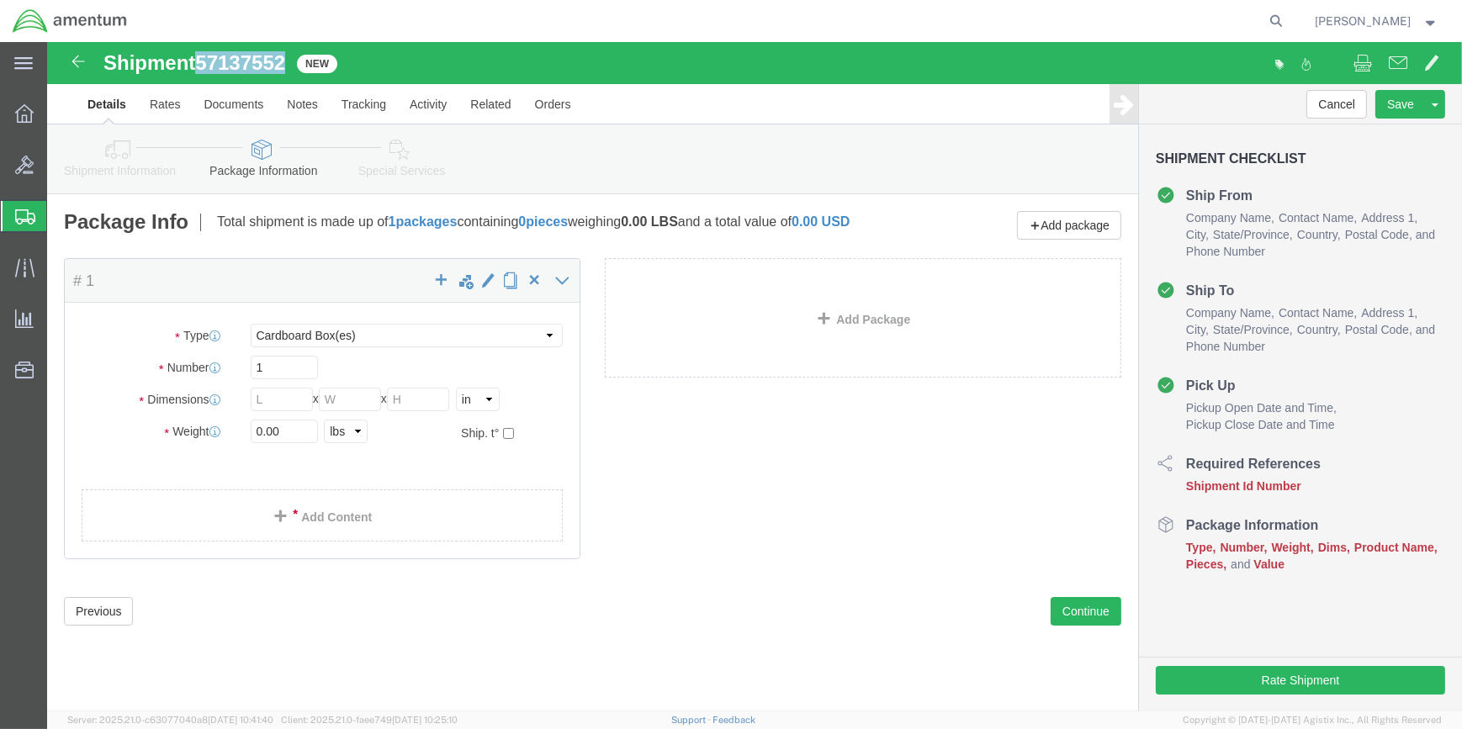
drag, startPoint x: 156, startPoint y: 15, endPoint x: 232, endPoint y: 23, distance: 76.9
click span "57137552"
drag, startPoint x: 232, startPoint y: 23, endPoint x: 224, endPoint y: 24, distance: 8.5
copy span "57137552"
click icon
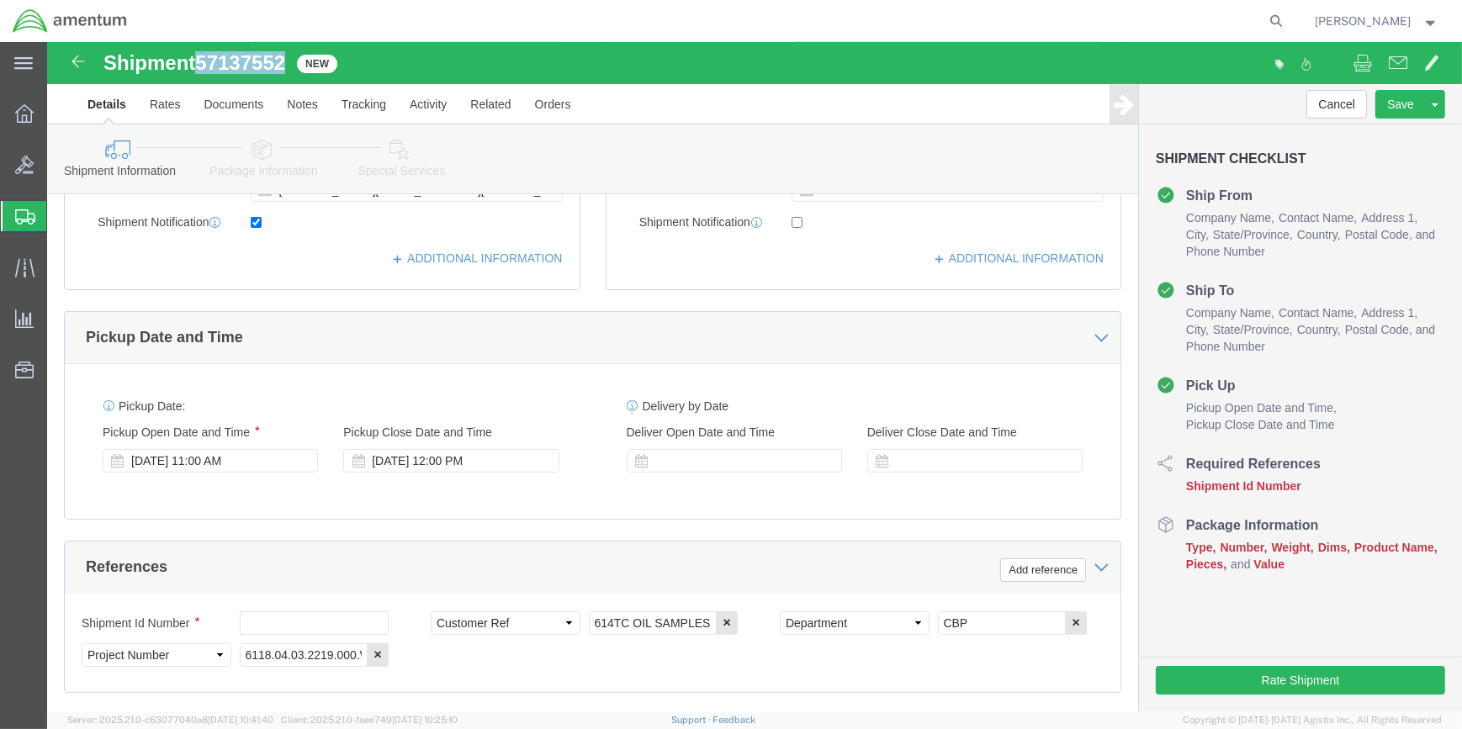
scroll to position [611, 0]
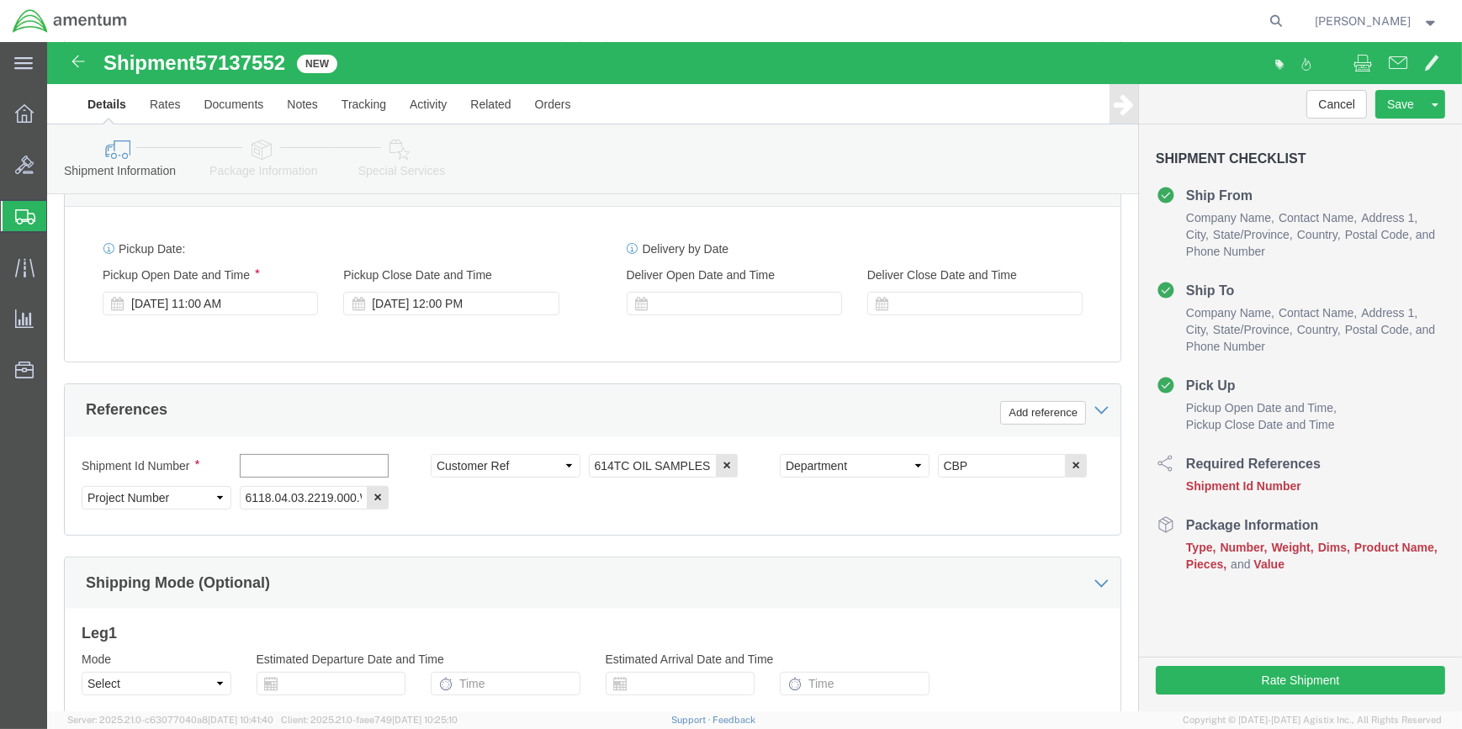
click input "text"
paste input "57137552"
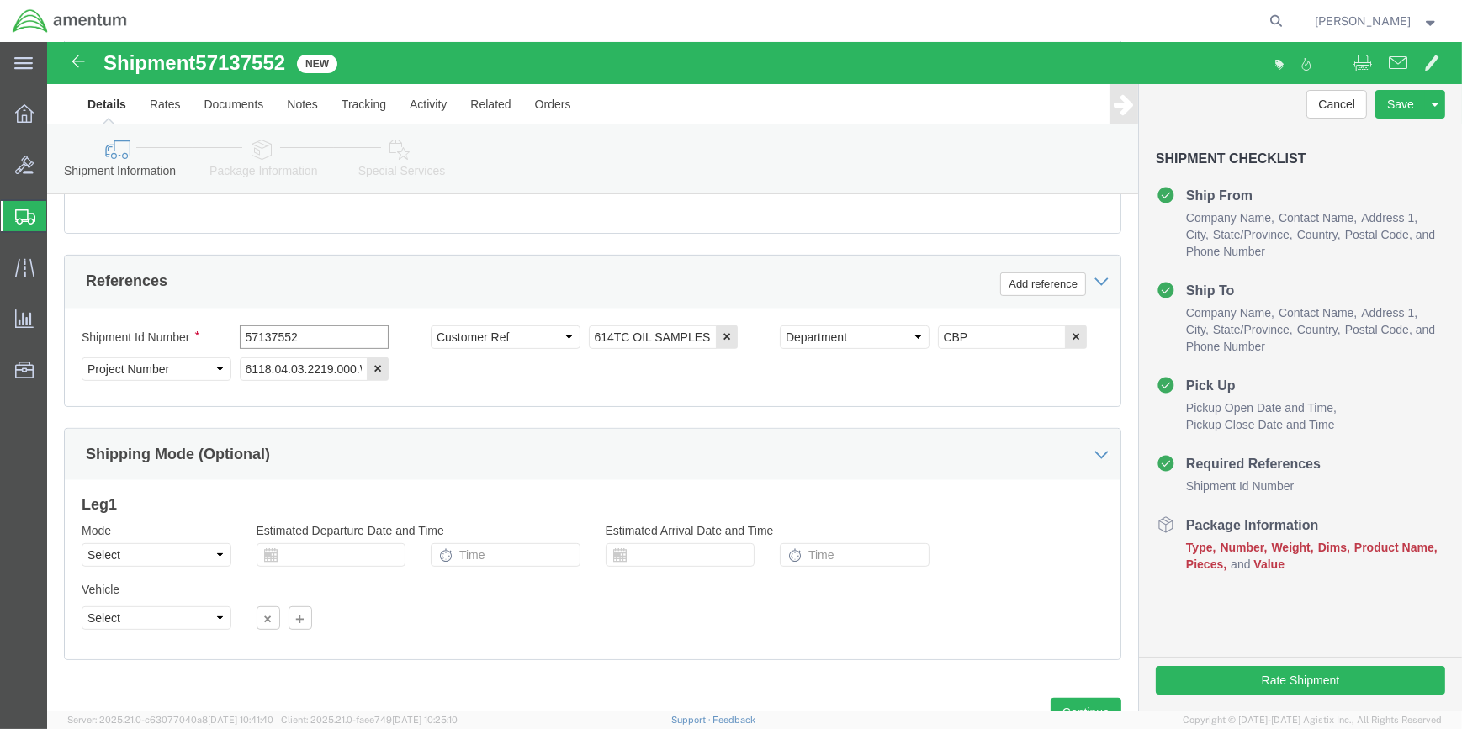
scroll to position [806, 0]
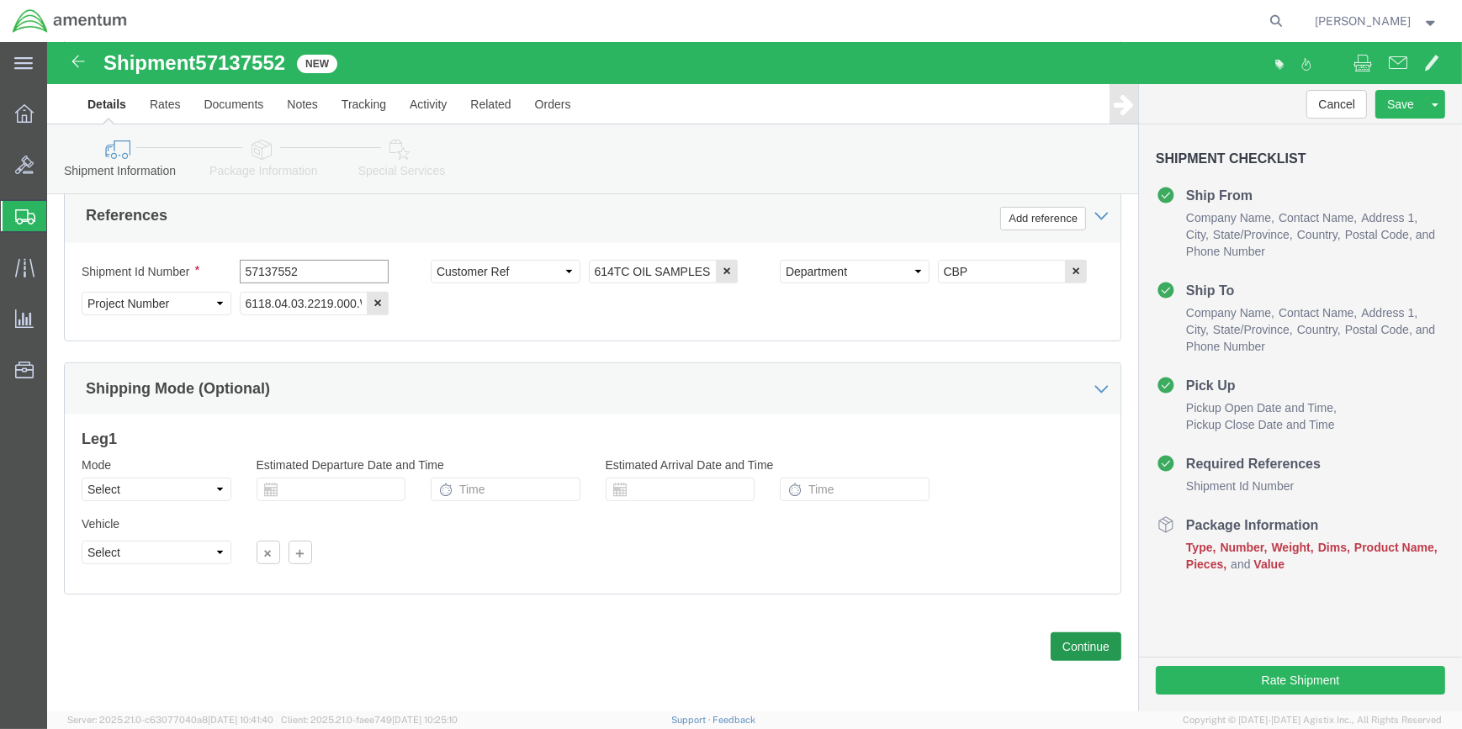
type input "57137552"
drag, startPoint x: 1027, startPoint y: 601, endPoint x: 870, endPoint y: 585, distance: 158.1
click button "Continue"
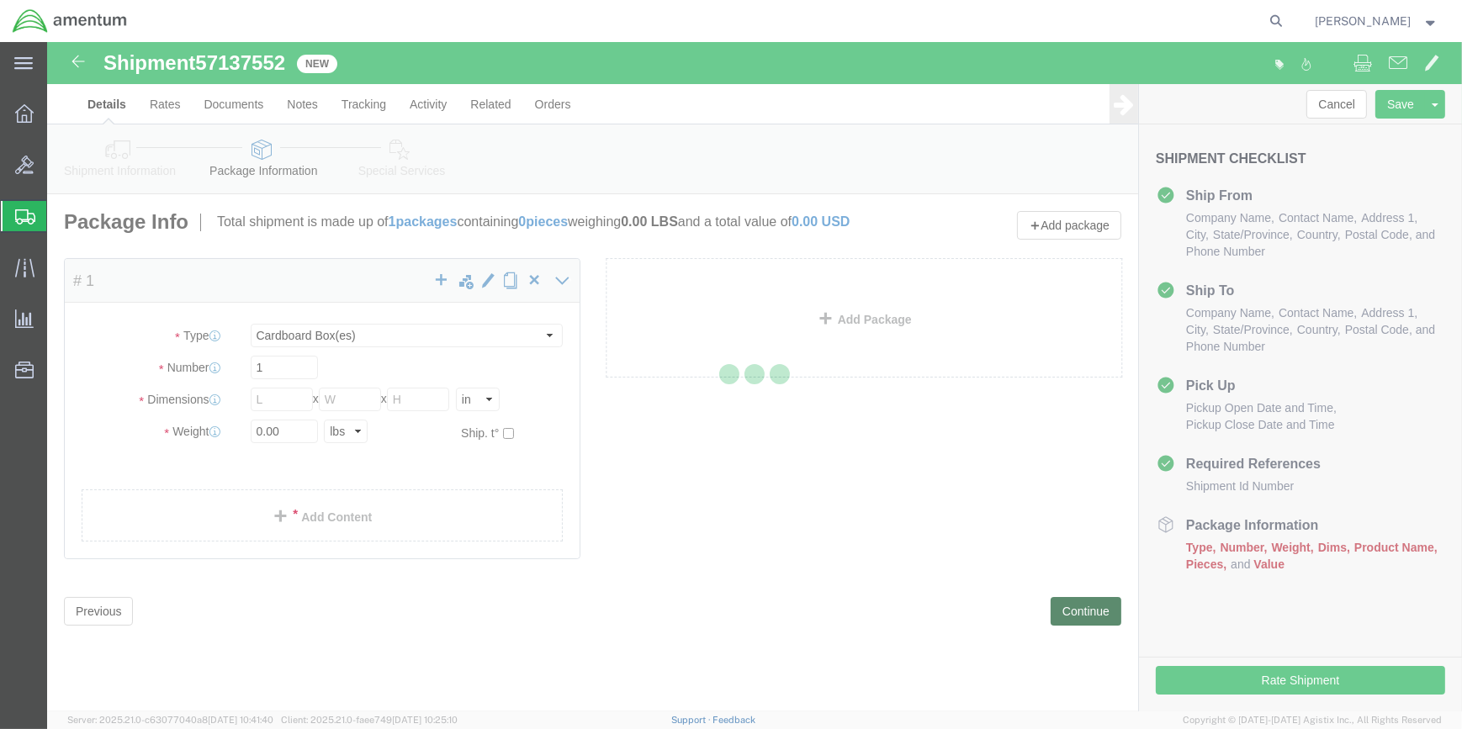
scroll to position [0, 0]
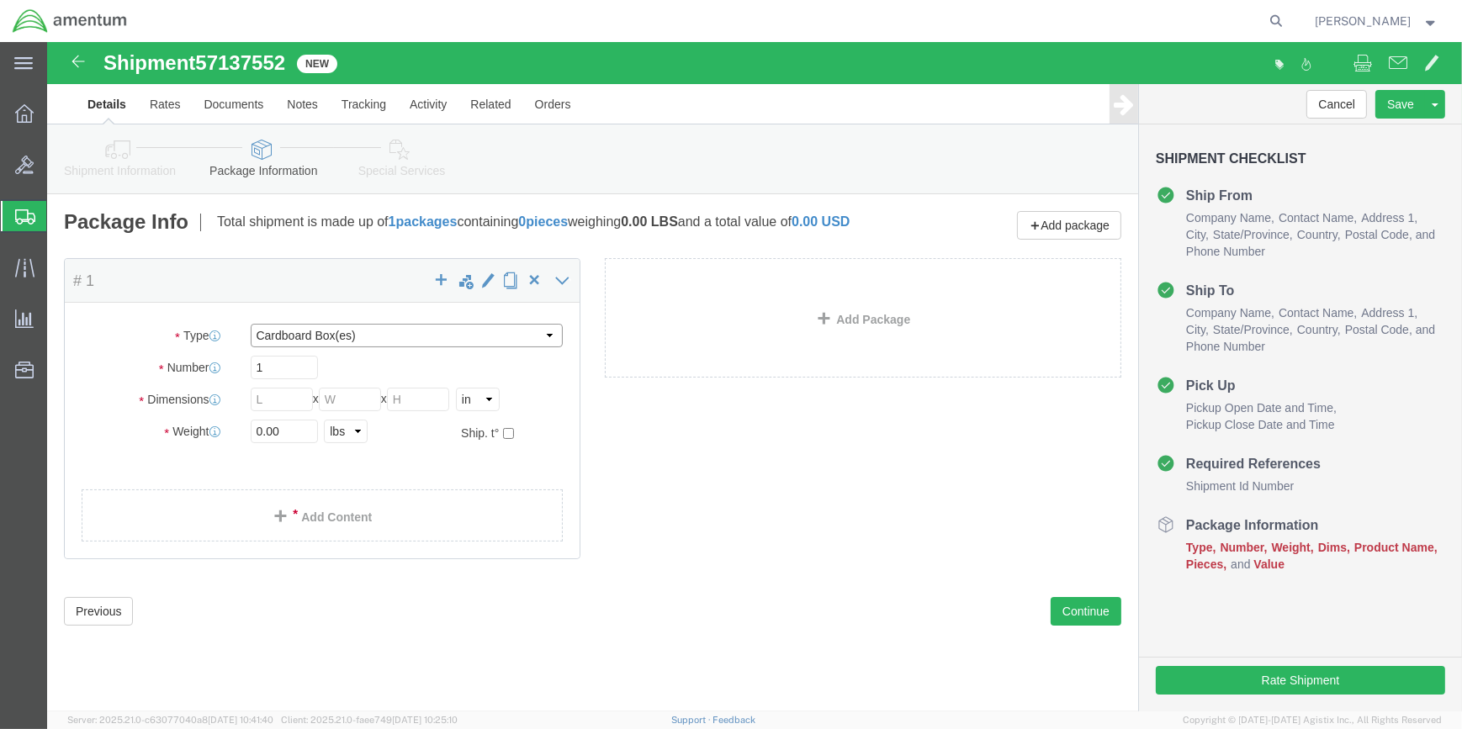
click select "Select BCK Boxes Bale(s) Basket(s) Bolt(s) Bottle(s) Buckets Bulk Bundle(s) Can…"
select select "MBX"
click select "Select BCK Boxes Bale(s) Basket(s) Bolt(s) Bottle(s) Buckets Bulk Bundle(s) Can…"
type input "13.00"
type input "11.50"
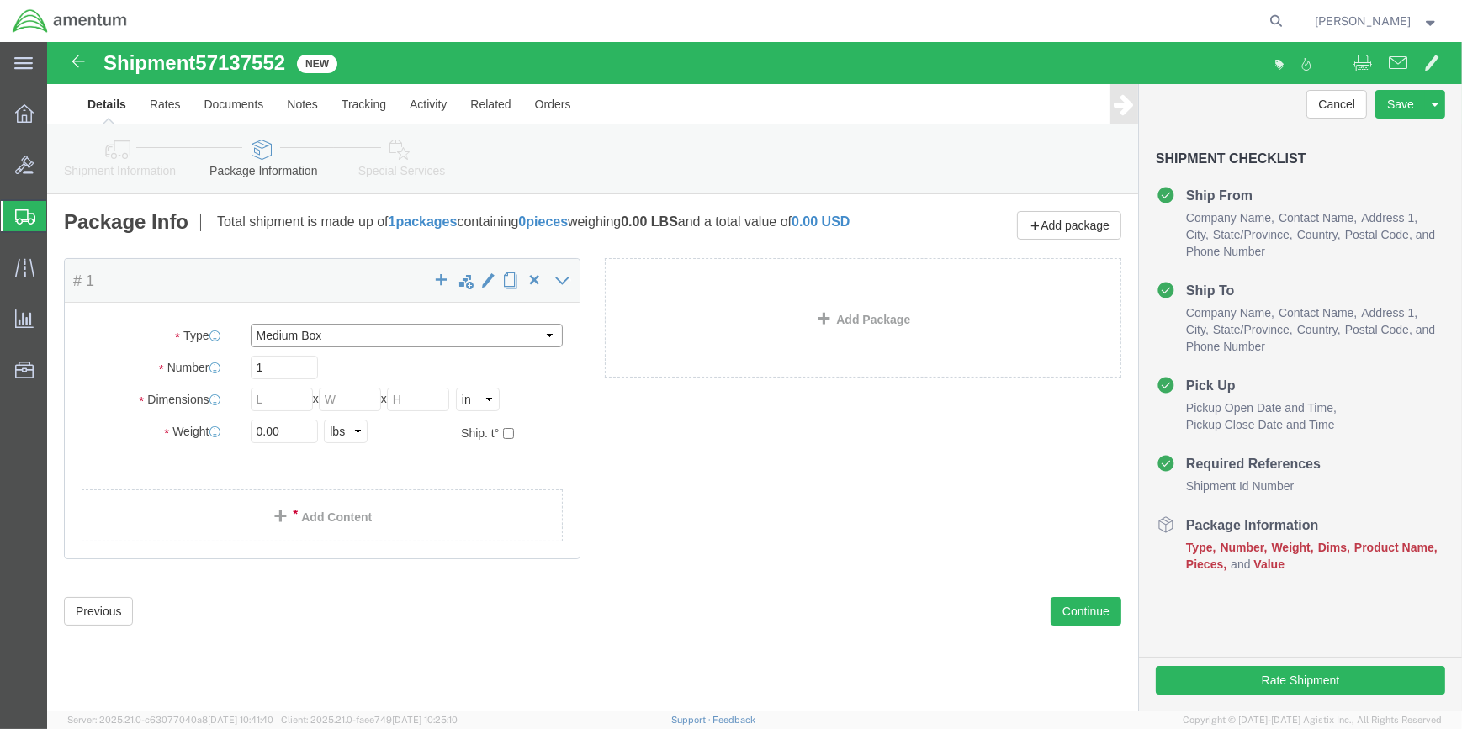
type input "2.50"
click input "0.00"
type input "0"
type input "1"
click link "Add Content"
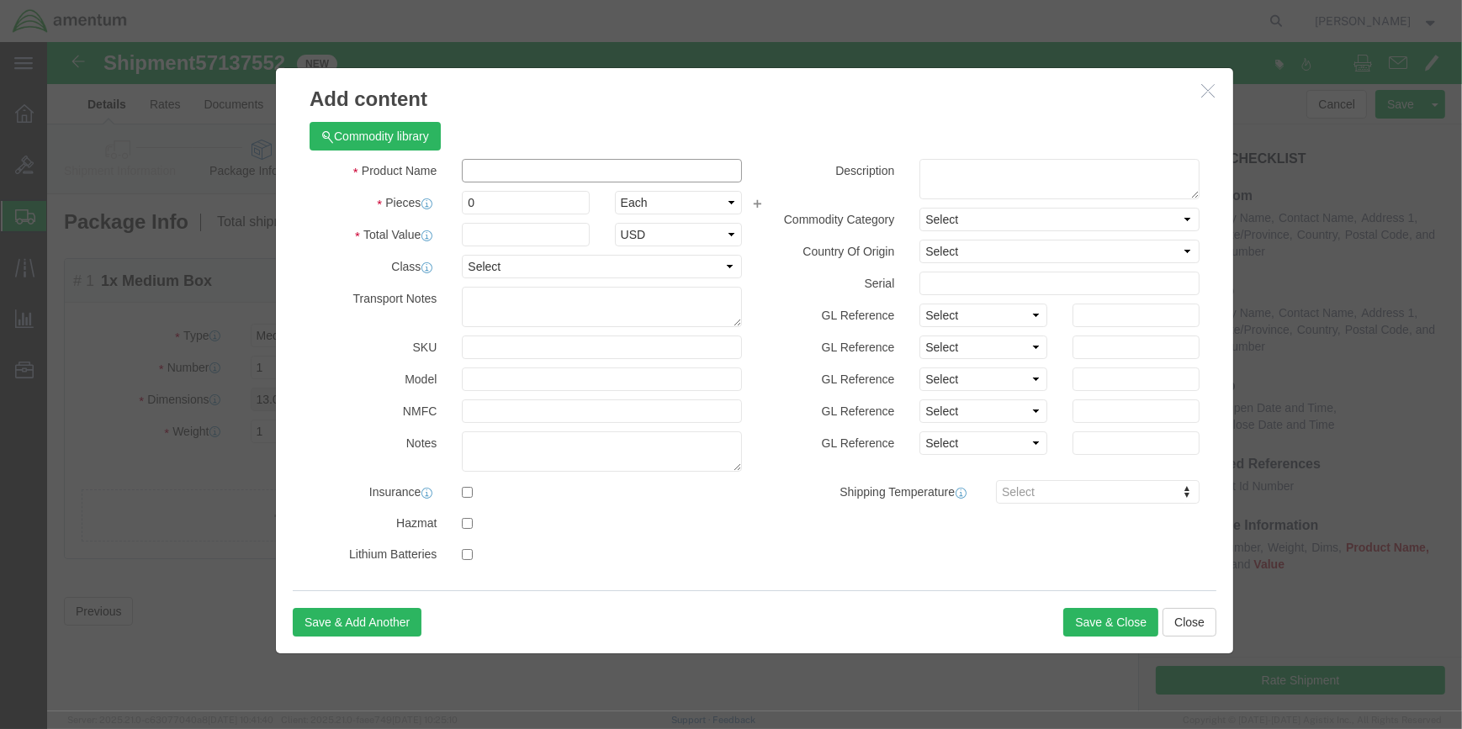
click input "text"
type input "OIL SAMPLE KITS"
click input "0"
type input "2"
click input "text"
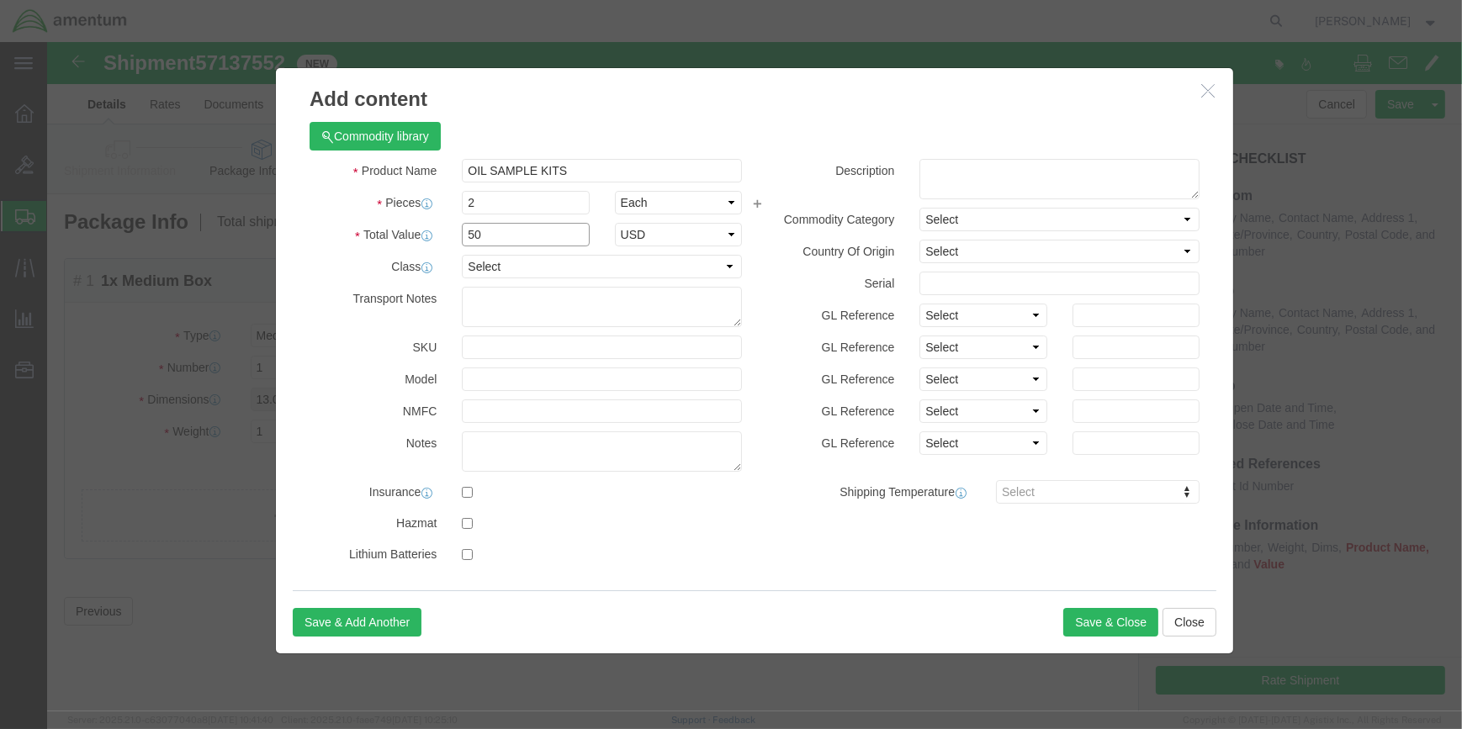
type input "50"
click input "text"
type input "614TC"
click button "Save & Close"
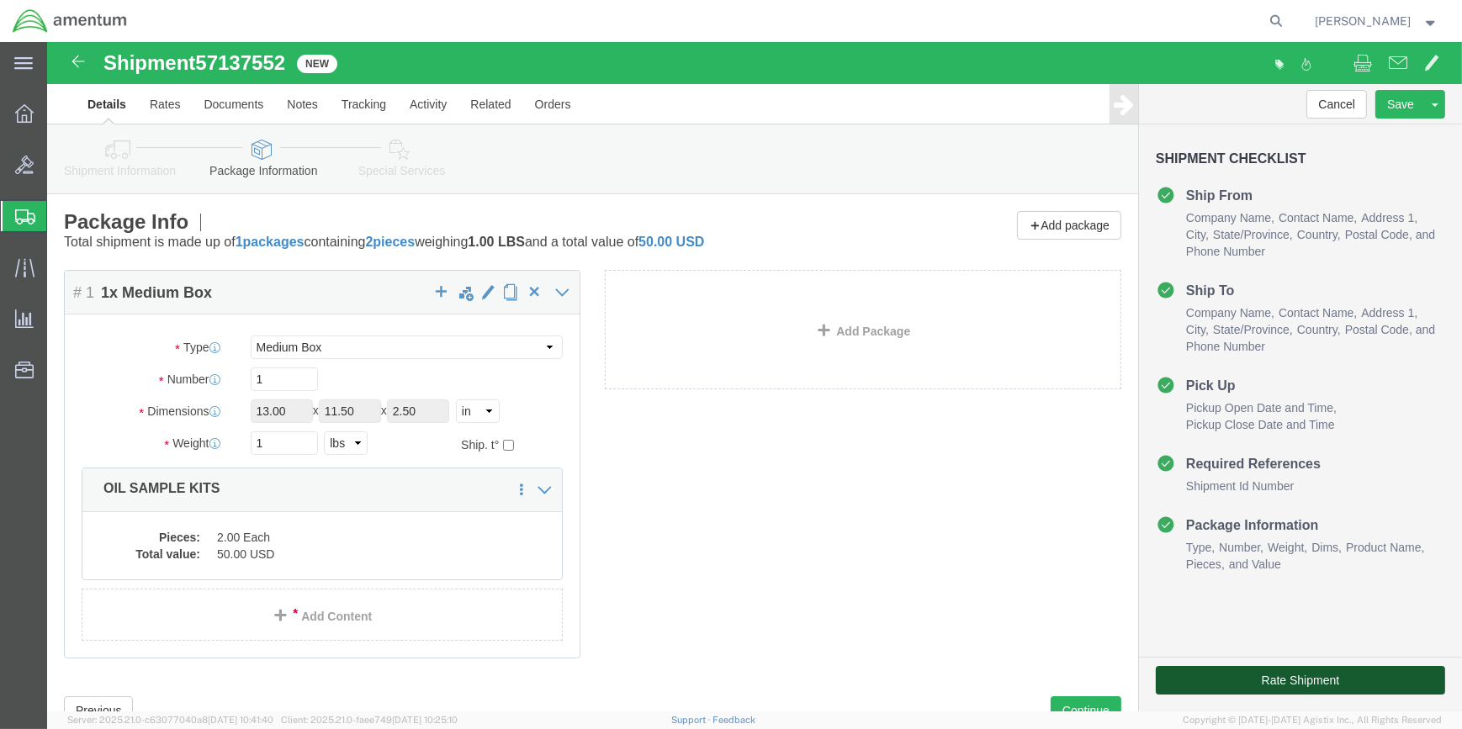
click button "Rate Shipment"
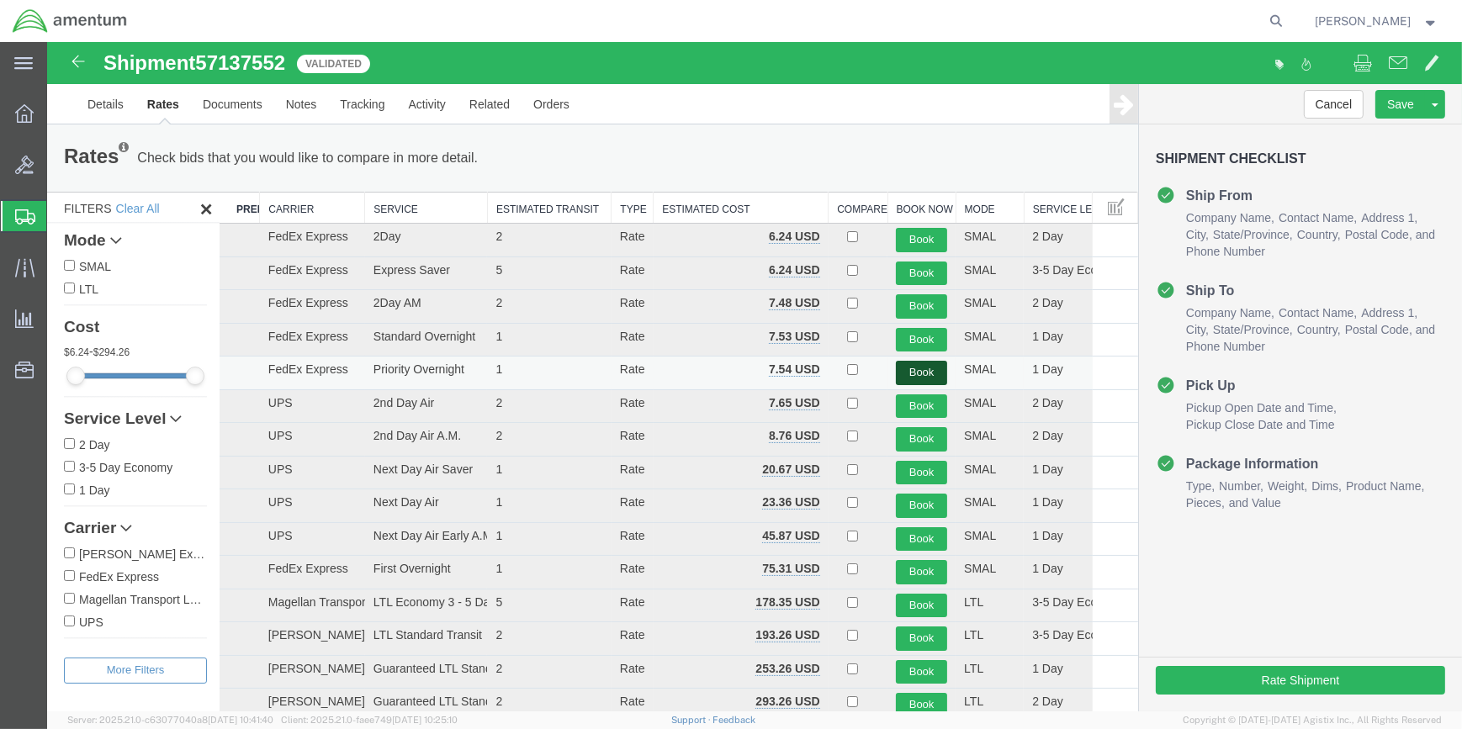
click at [917, 373] on button "Book" at bounding box center [921, 373] width 51 height 24
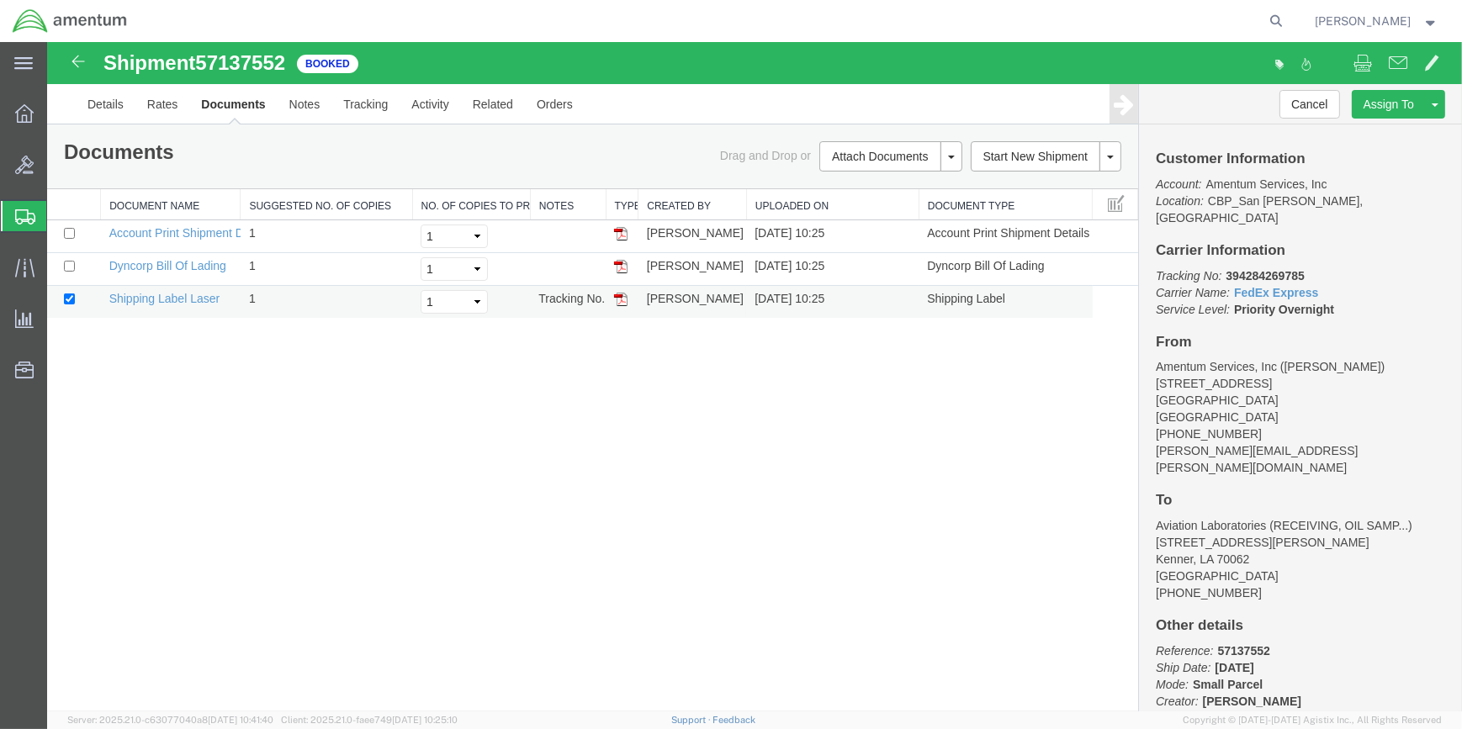
click at [622, 299] on img at bounding box center [620, 299] width 13 height 13
